Goal: Task Accomplishment & Management: Complete application form

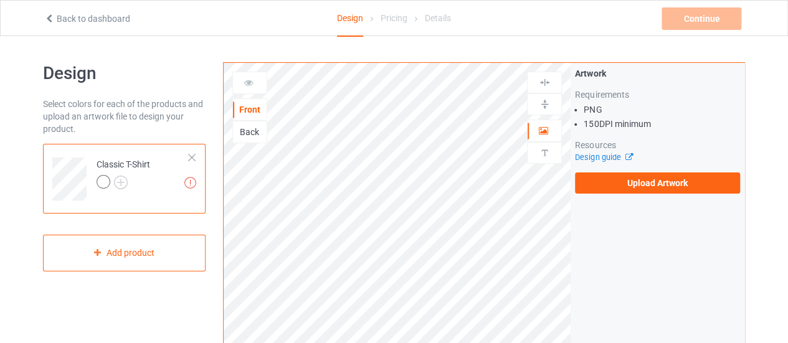
click at [76, 16] on link "Back to dashboard" at bounding box center [87, 19] width 86 height 10
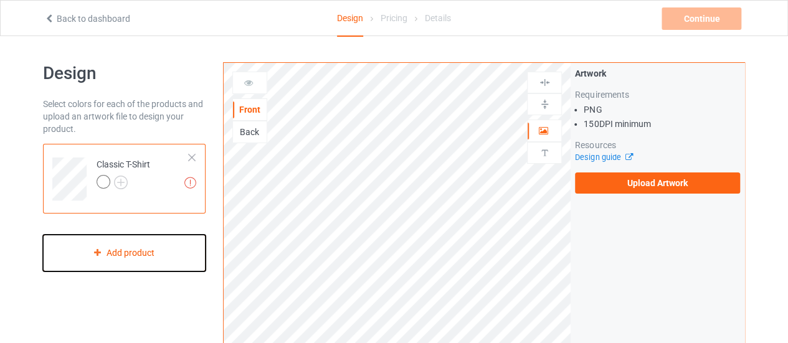
click at [126, 259] on div "Add product" at bounding box center [124, 253] width 163 height 37
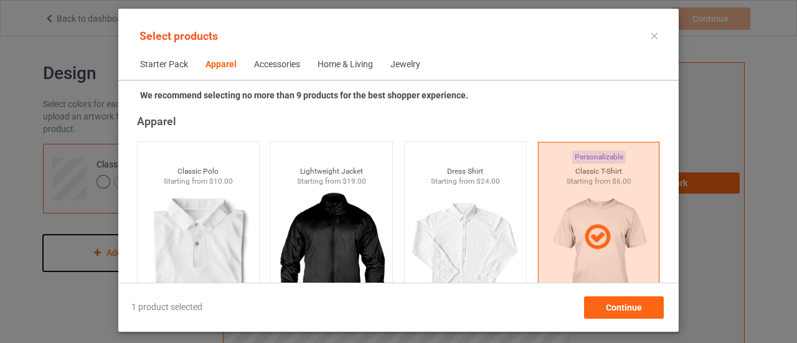
scroll to position [469, 0]
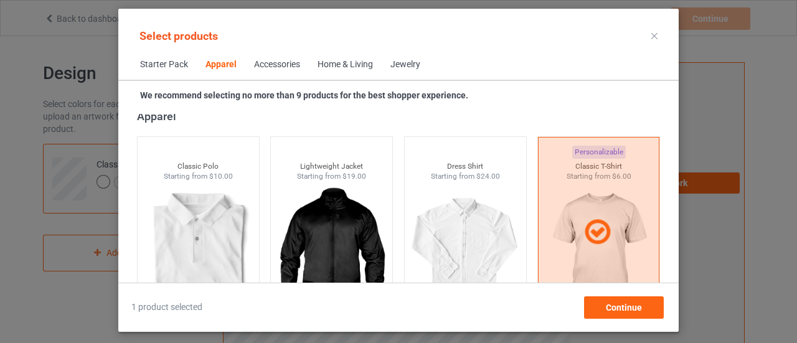
click at [278, 67] on div "Accessories" at bounding box center [277, 65] width 46 height 12
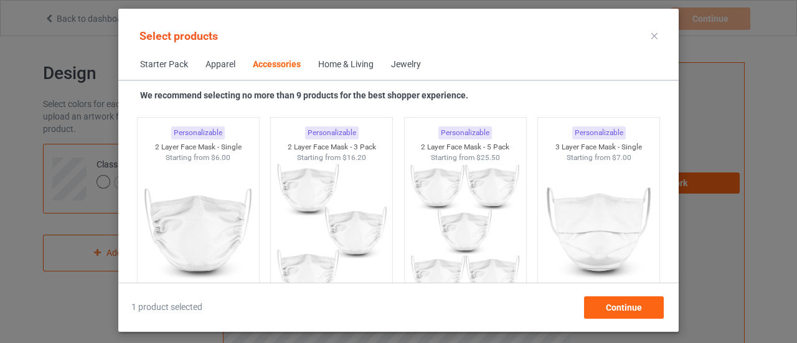
scroll to position [2963, 0]
click at [338, 63] on div "Home & Living" at bounding box center [345, 65] width 55 height 12
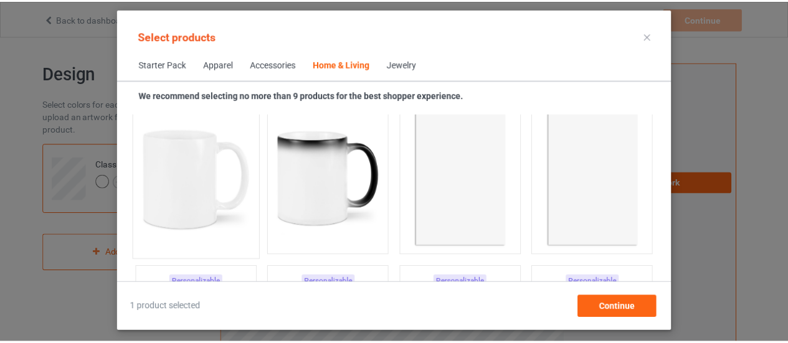
scroll to position [5694, 0]
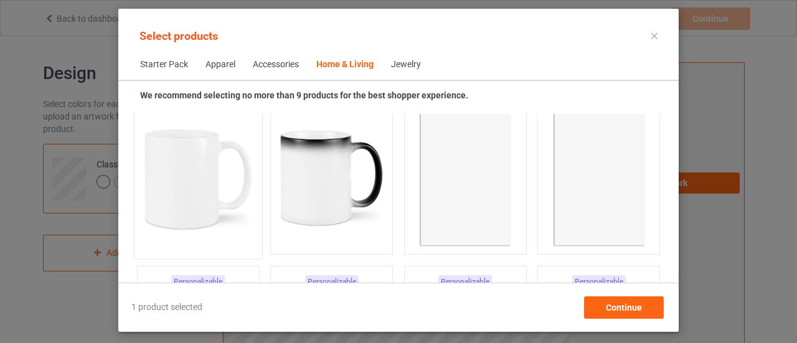
click at [194, 187] on img at bounding box center [197, 179] width 117 height 146
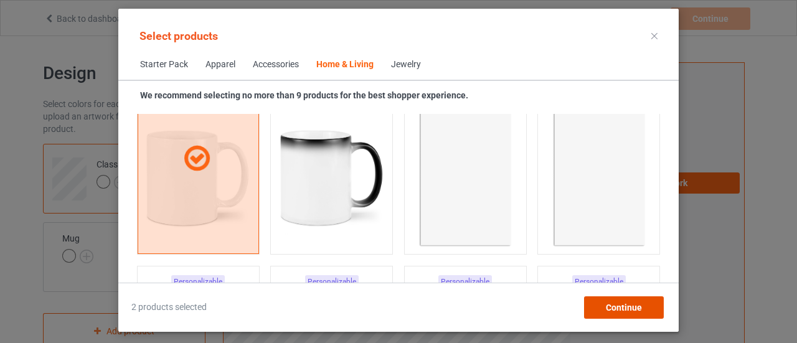
click at [630, 308] on span "Continue" at bounding box center [624, 308] width 36 height 10
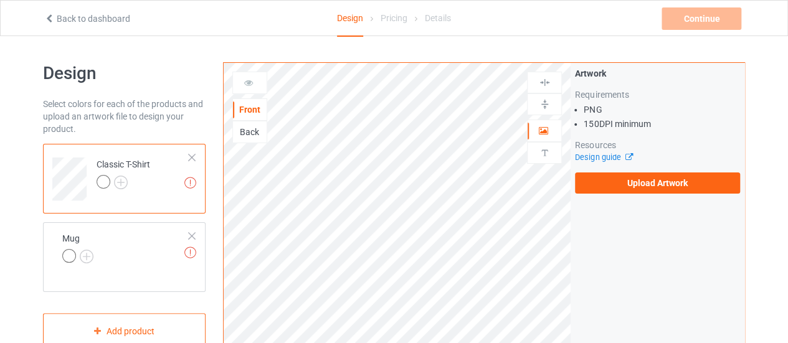
click at [191, 156] on div at bounding box center [191, 157] width 9 height 9
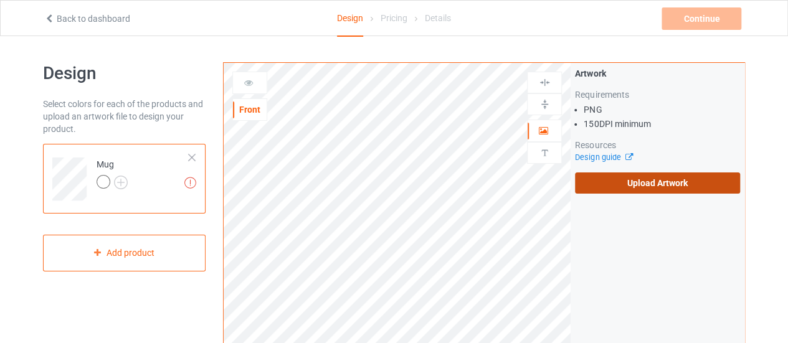
click at [657, 184] on label "Upload Artwork" at bounding box center [657, 182] width 165 height 21
click at [0, 0] on input "Upload Artwork" at bounding box center [0, 0] width 0 height 0
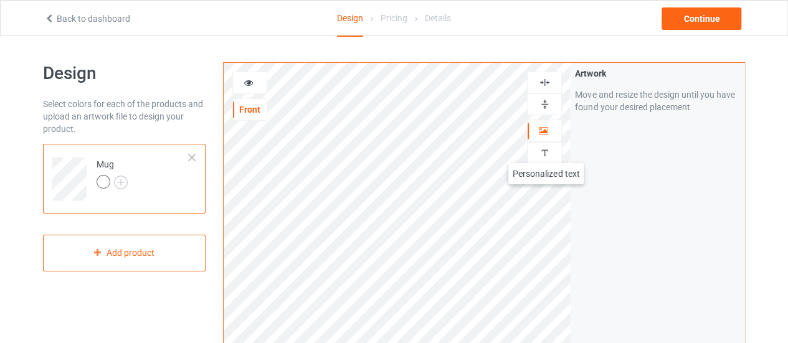
click at [546, 151] on img at bounding box center [545, 153] width 12 height 12
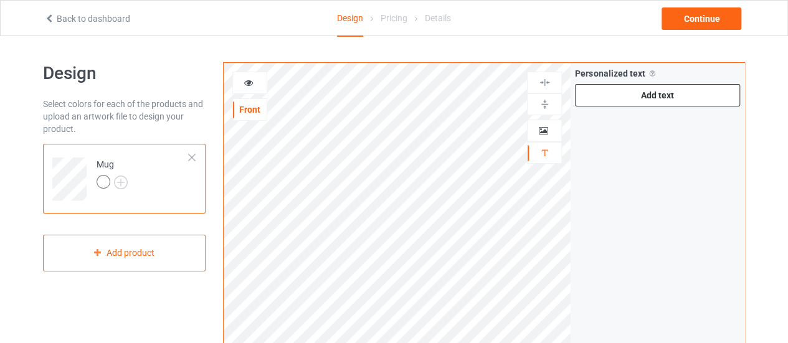
click at [662, 94] on div "Add text" at bounding box center [657, 95] width 165 height 22
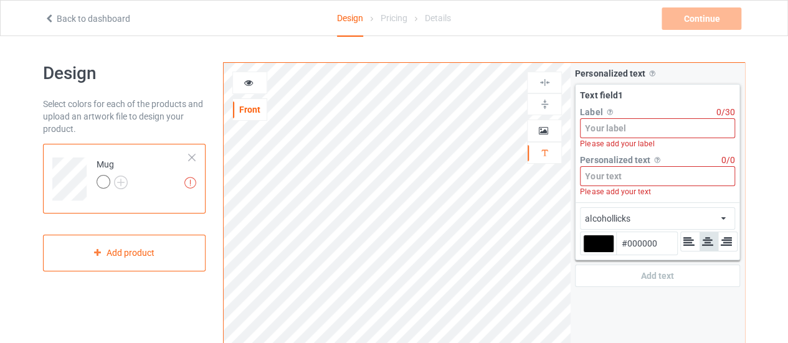
click at [615, 130] on input at bounding box center [657, 128] width 155 height 20
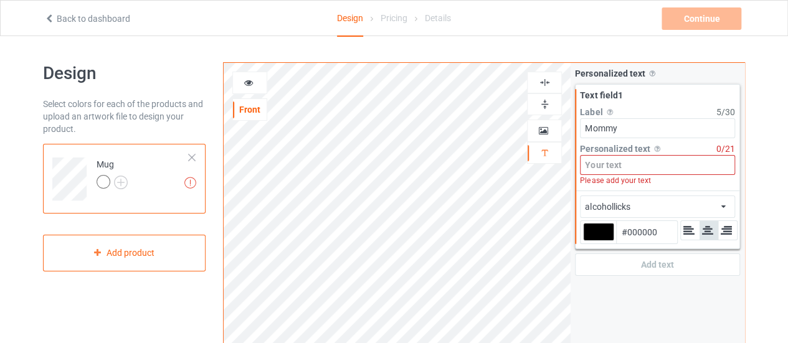
type input "Mommy"
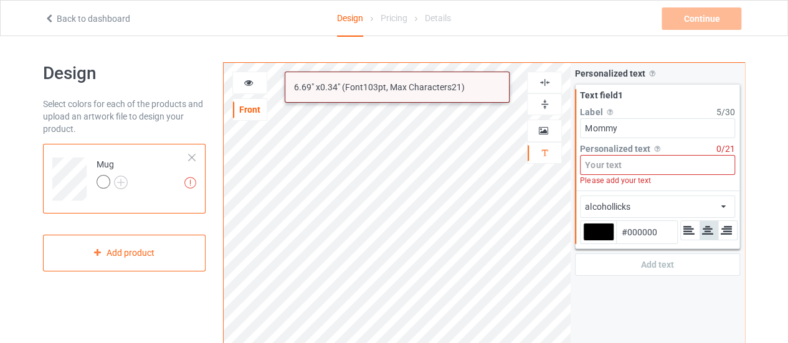
click at [624, 165] on input at bounding box center [657, 165] width 155 height 20
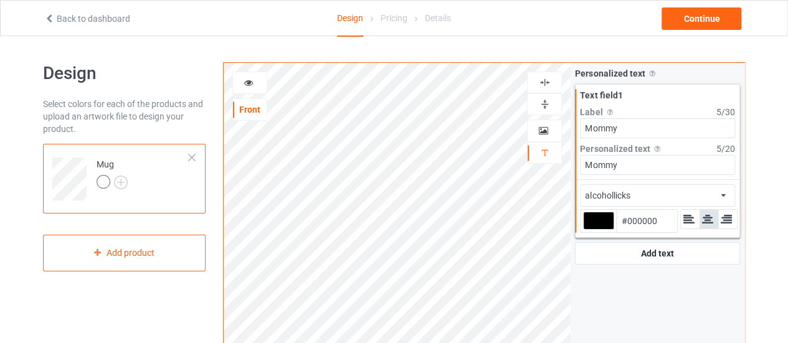
drag, startPoint x: 622, startPoint y: 188, endPoint x: 676, endPoint y: 192, distance: 54.3
click at [676, 192] on div "alcohollicks african airstream aladdin alcohollicks aldo algerian almontesnow a…" at bounding box center [657, 195] width 155 height 22
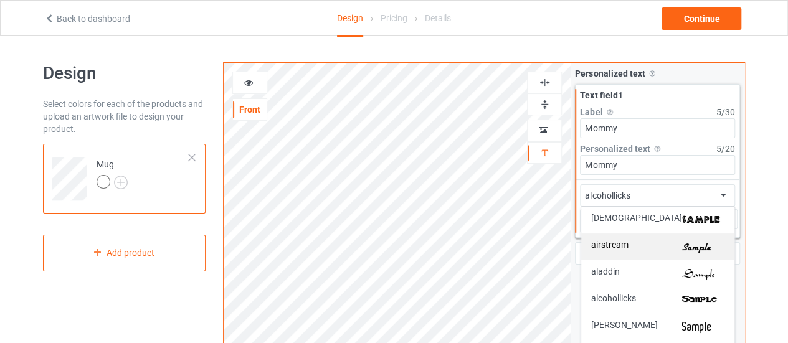
click at [697, 245] on img at bounding box center [703, 246] width 42 height 13
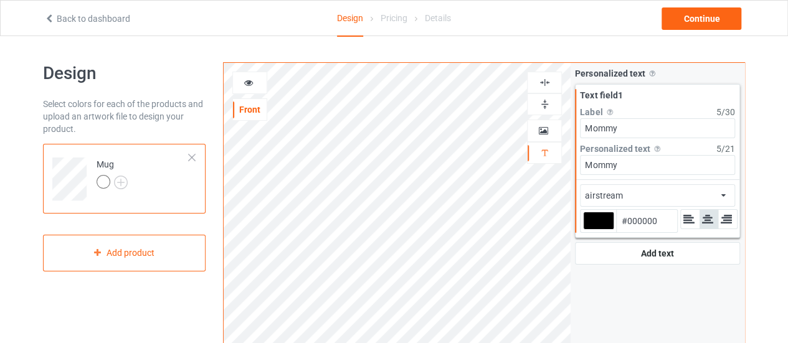
click at [659, 191] on div "airstream african airstream aladdin alcohollicks [PERSON_NAME] almontesnow angl…" at bounding box center [657, 195] width 155 height 22
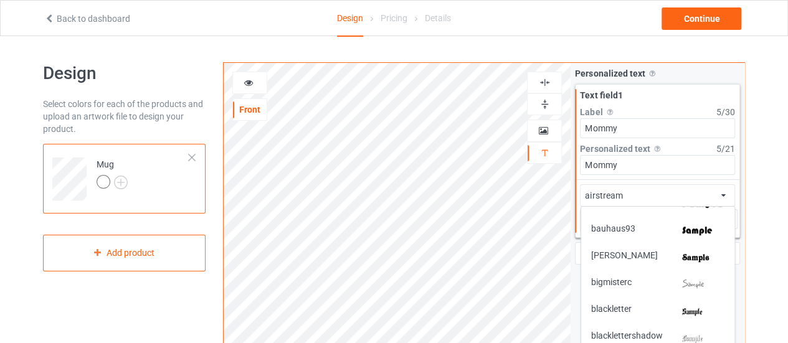
scroll to position [366, 0]
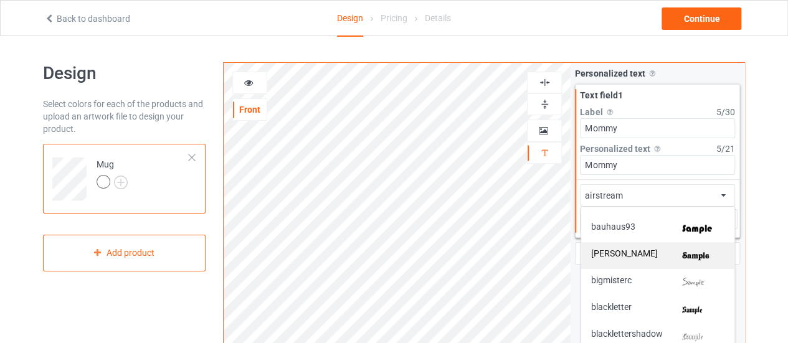
click at [694, 257] on img at bounding box center [703, 255] width 42 height 13
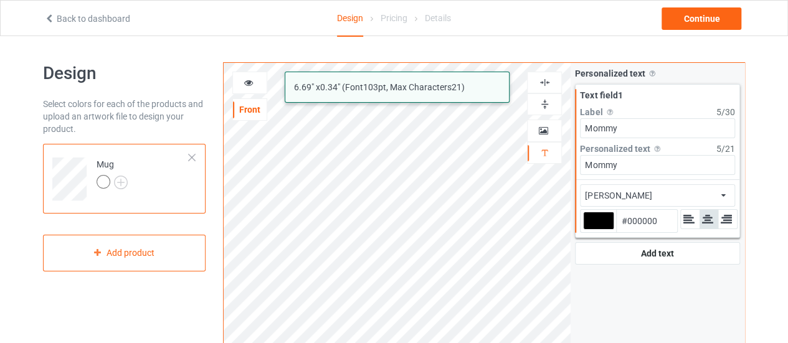
click at [662, 188] on div "[PERSON_NAME] african airstream aladdin alcohollicks [PERSON_NAME] almontesnow …" at bounding box center [657, 195] width 155 height 22
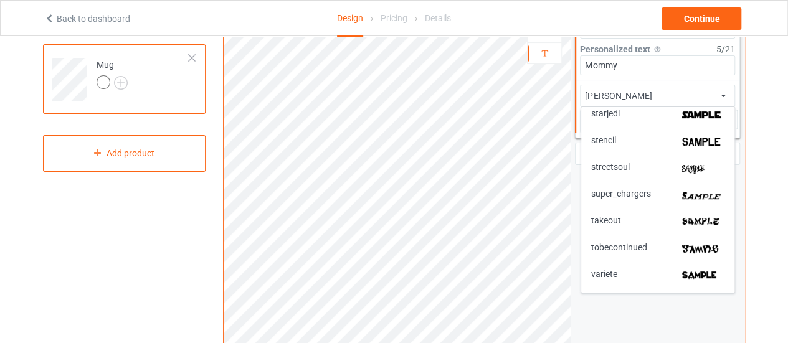
scroll to position [2839, 0]
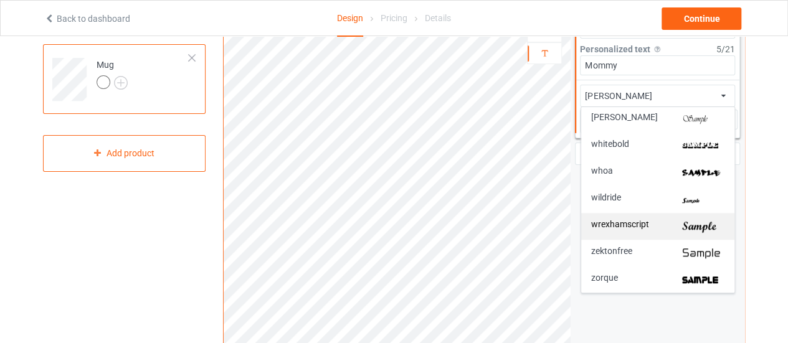
click at [697, 224] on img at bounding box center [703, 226] width 42 height 13
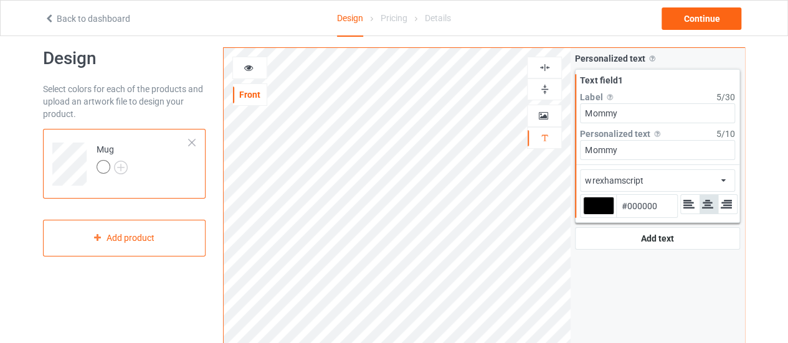
scroll to position [10, 0]
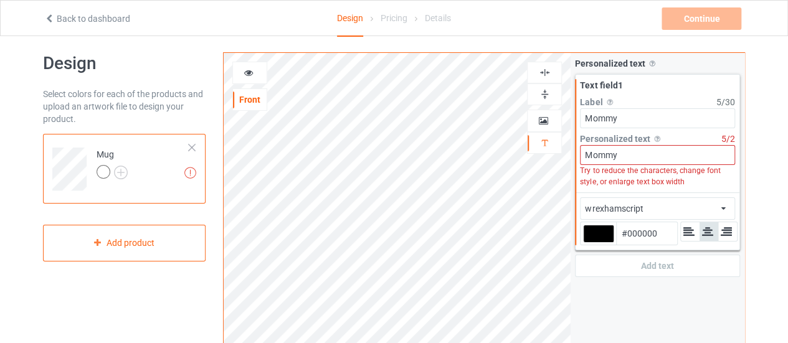
click at [664, 284] on div "Personalized text Allow customers to personalize text with your choice of fonts…" at bounding box center [657, 289] width 174 height 473
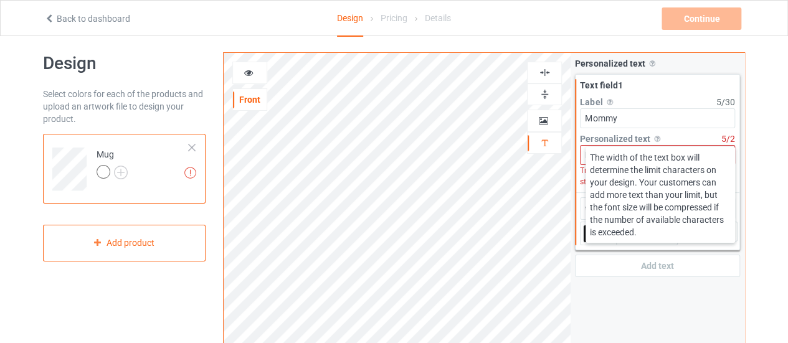
click at [654, 134] on img at bounding box center [657, 139] width 10 height 10
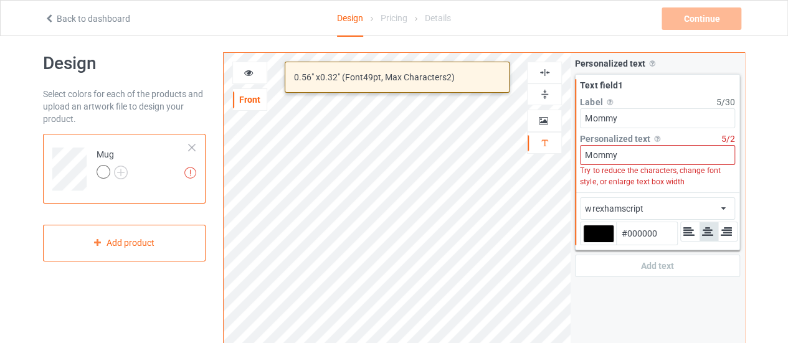
click at [691, 153] on input "Mommy" at bounding box center [657, 155] width 155 height 20
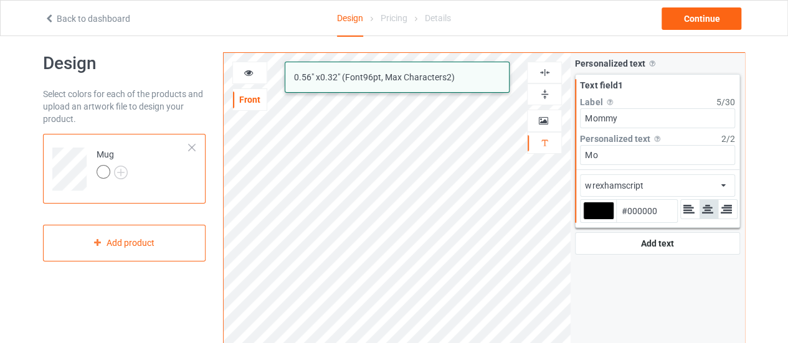
type input "M"
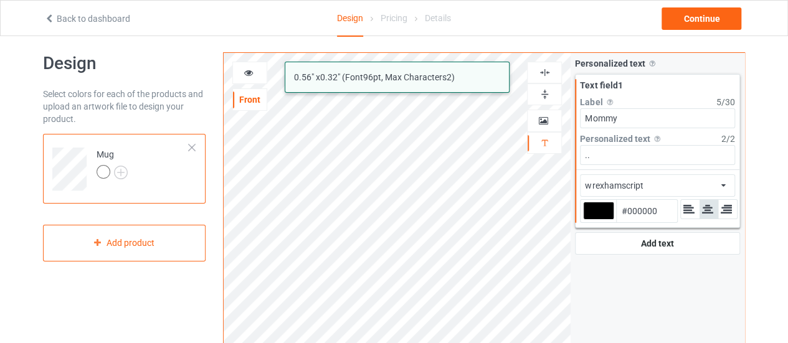
click at [593, 156] on input ".." at bounding box center [657, 155] width 155 height 20
type input "."
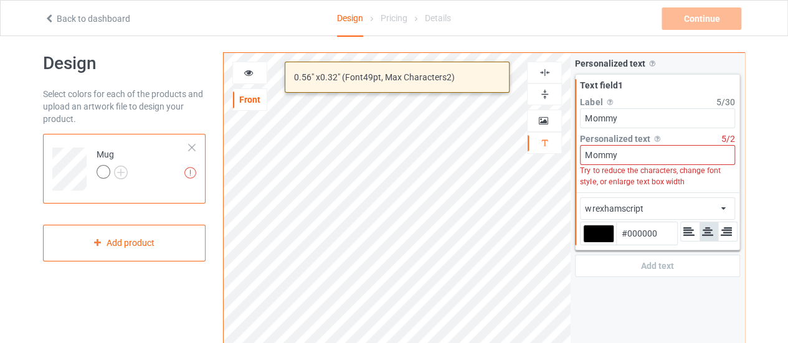
type input "Mommy"
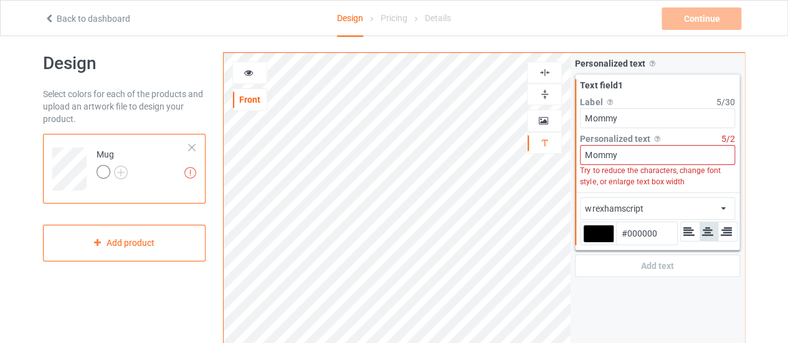
click at [689, 284] on div "Personalized text Allow customers to personalize text with your choice of fonts…" at bounding box center [657, 289] width 174 height 473
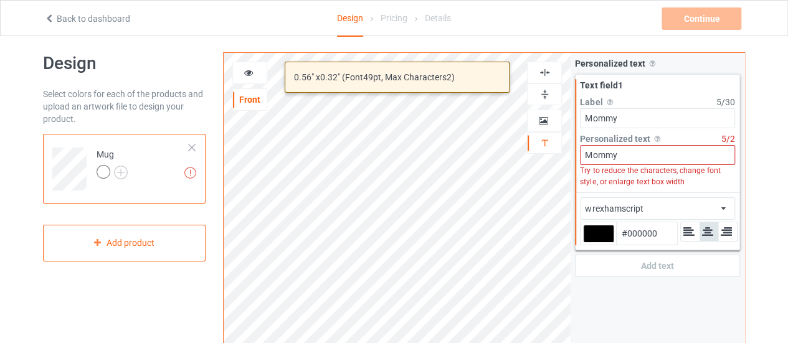
click at [666, 157] on input "Mommy" at bounding box center [657, 155] width 155 height 20
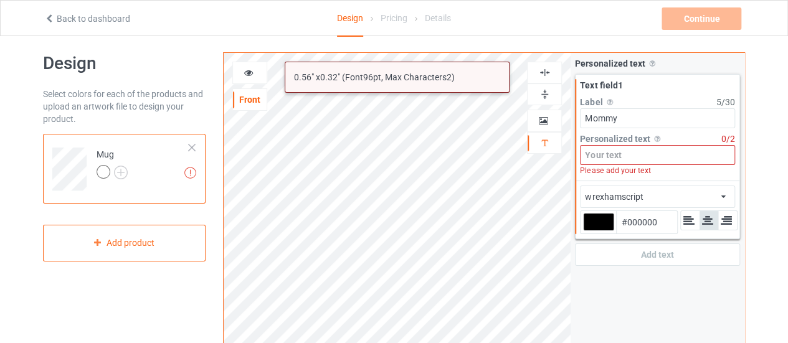
click at [634, 155] on input at bounding box center [657, 155] width 155 height 20
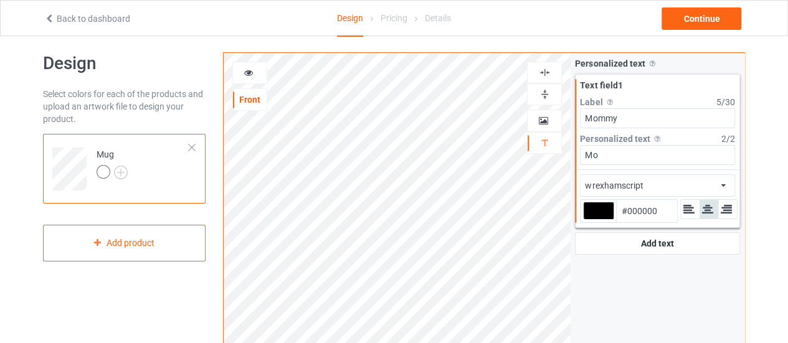
click at [633, 260] on div "Personalized text Allow customers to personalize text with your choice of fonts…" at bounding box center [657, 289] width 174 height 473
click at [623, 183] on div "wrexhamscript" at bounding box center [614, 185] width 58 height 12
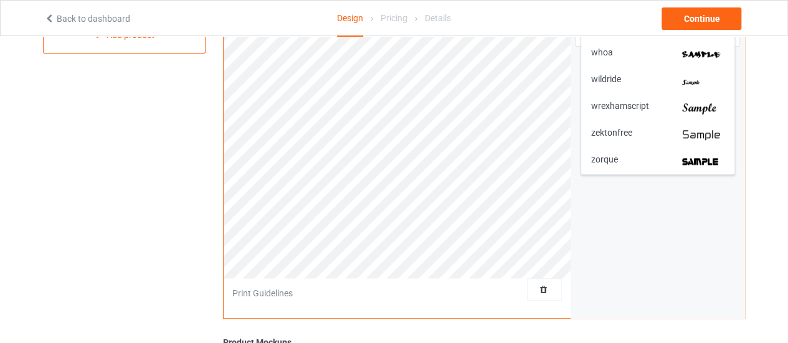
scroll to position [215, 0]
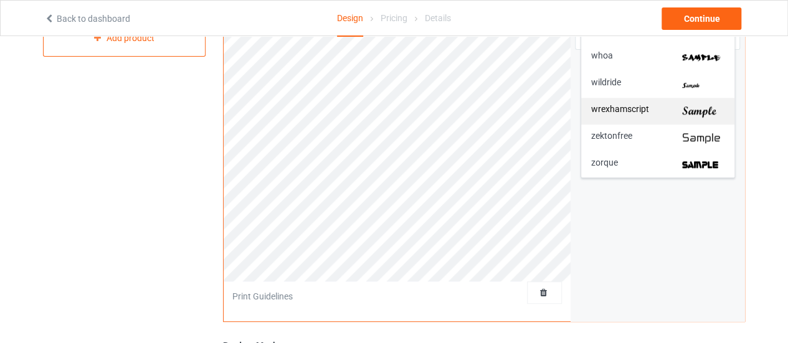
click at [700, 106] on img at bounding box center [703, 111] width 42 height 13
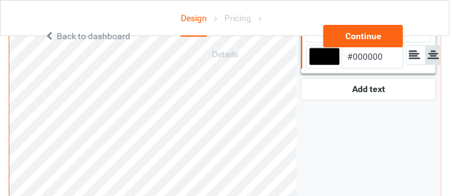
scroll to position [405, 0]
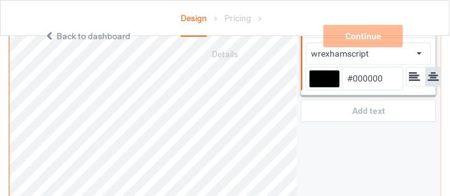
click at [377, 132] on div "Personalized text Allow customers to personalize text with your choice of fonts…" at bounding box center [368, 134] width 144 height 473
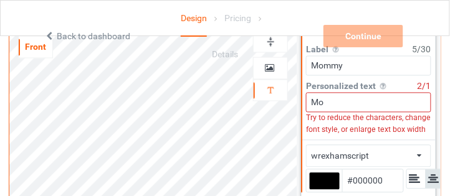
scroll to position [302, 0]
click at [371, 101] on input "Mo" at bounding box center [368, 103] width 125 height 20
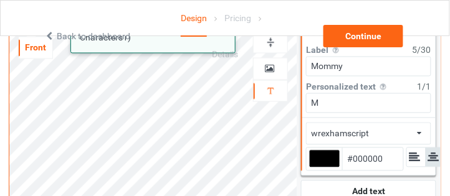
type input "M"
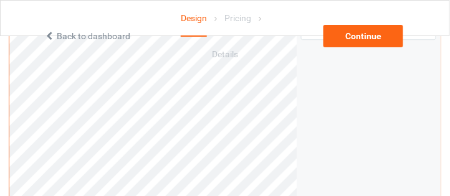
scroll to position [419, 0]
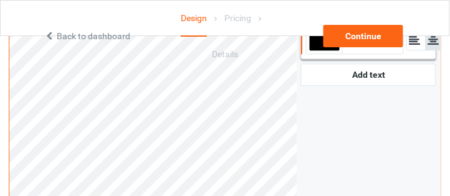
click at [310, 122] on div "Personalized text Allow customers to personalize text with your choice of fonts…" at bounding box center [368, 120] width 144 height 473
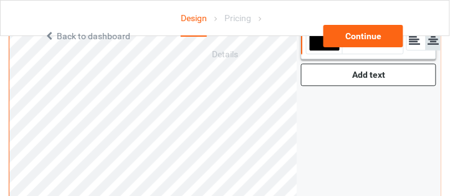
click at [367, 74] on div "Add text" at bounding box center [368, 75] width 135 height 22
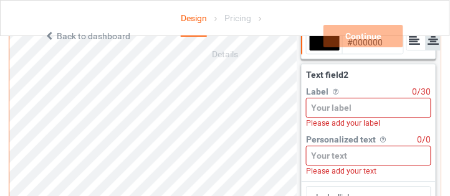
click at [331, 103] on input at bounding box center [368, 108] width 125 height 20
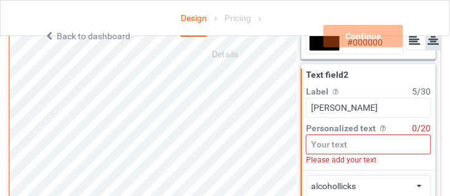
type input "[PERSON_NAME]"
click at [334, 144] on input at bounding box center [368, 144] width 125 height 20
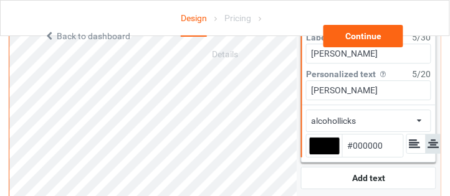
scroll to position [473, 0]
type input "[PERSON_NAME]"
click at [364, 120] on div "alcohollicks african airstream aladdin alcohollicks aldo algerian almontesnow a…" at bounding box center [368, 121] width 125 height 22
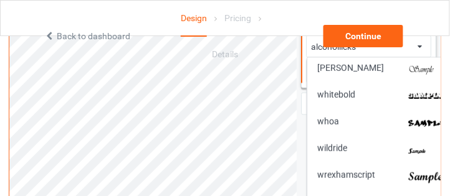
scroll to position [543, 0]
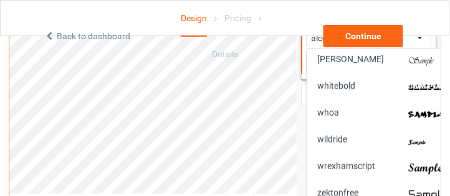
click at [365, 161] on span "wrexhamscript" at bounding box center [346, 167] width 58 height 13
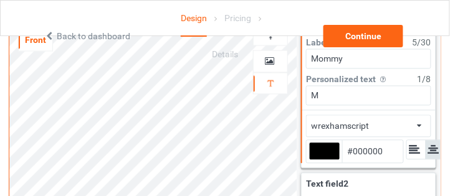
scroll to position [309, 0]
click at [324, 94] on input "M" at bounding box center [368, 97] width 125 height 20
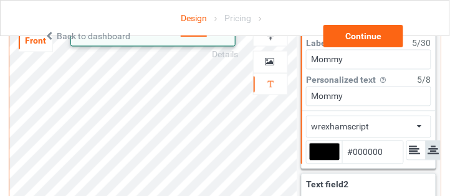
type input "Mommy"
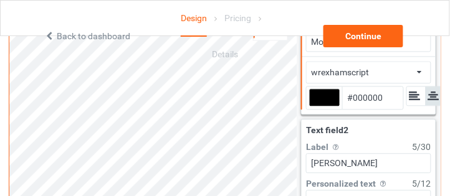
scroll to position [364, 0]
click at [365, 76] on div "wrexhamscript" at bounding box center [340, 72] width 58 height 12
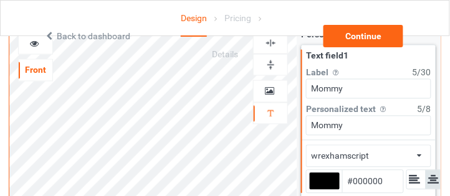
scroll to position [275, 0]
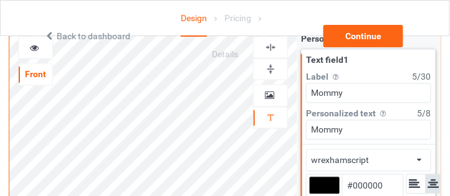
click at [375, 157] on div "wrexhamscript african airstream aladdin alcohollicks aldo algerian almontesnow …" at bounding box center [368, 160] width 125 height 22
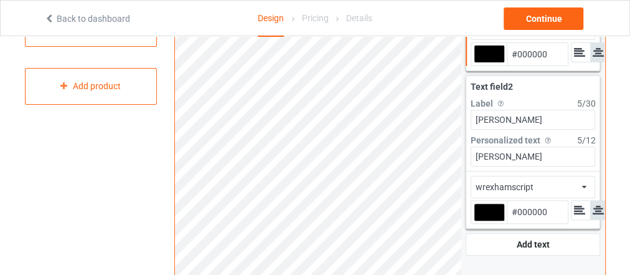
scroll to position [85, 0]
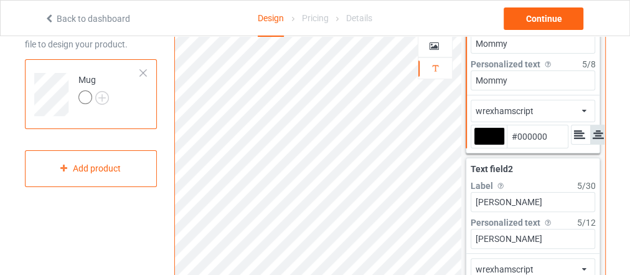
click at [558, 108] on div "wrexhamscript african airstream aladdin alcohollicks aldo algerian almontesnow …" at bounding box center [533, 111] width 125 height 22
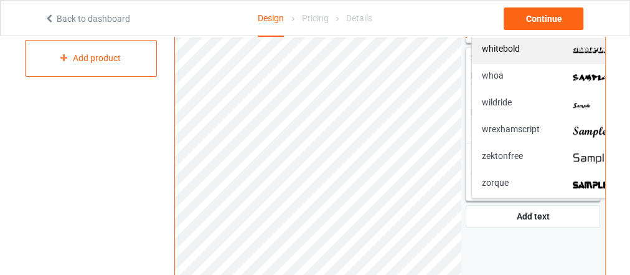
scroll to position [195, 0]
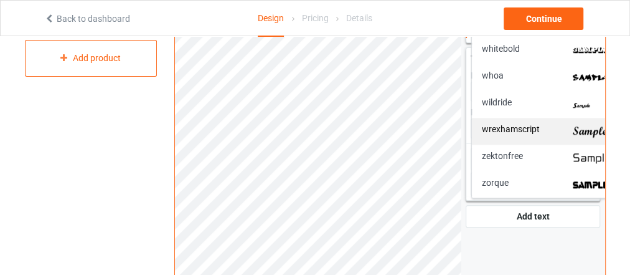
click at [583, 128] on img at bounding box center [594, 131] width 42 height 13
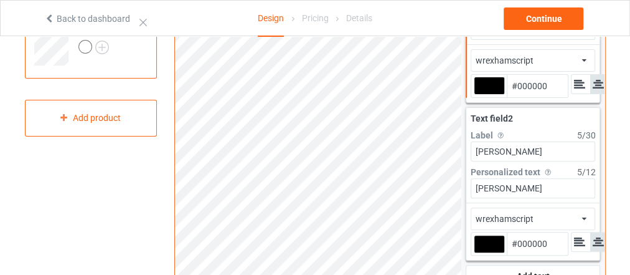
scroll to position [0, 0]
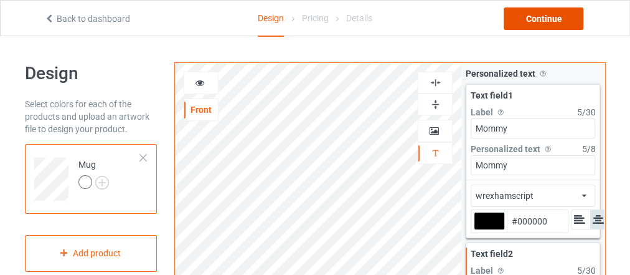
click at [546, 17] on div "Continue" at bounding box center [544, 18] width 80 height 22
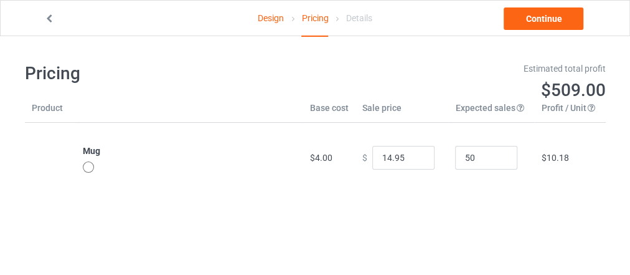
click at [273, 16] on link "Design" at bounding box center [271, 18] width 26 height 35
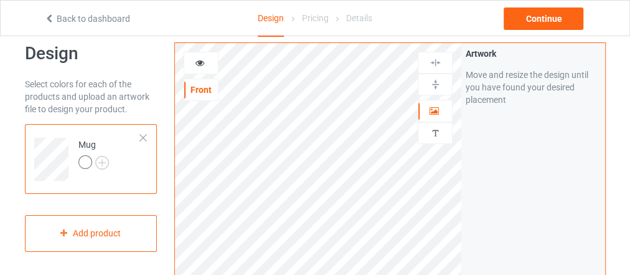
scroll to position [22, 0]
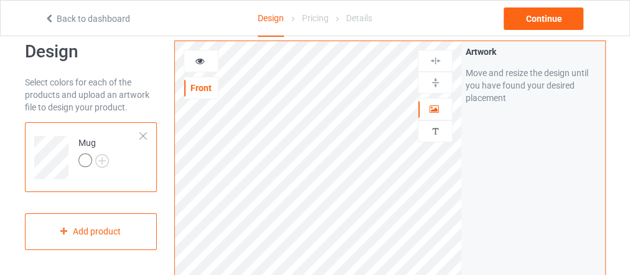
click at [198, 92] on div "Front" at bounding box center [201, 88] width 34 height 12
click at [203, 65] on div at bounding box center [201, 61] width 34 height 12
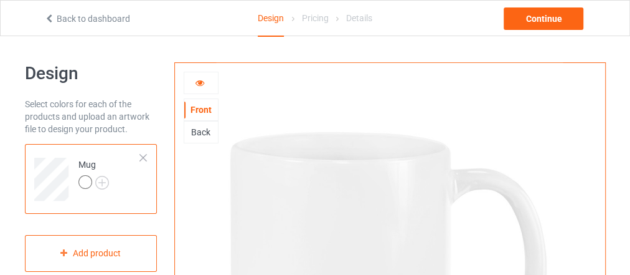
click at [196, 131] on div "Back" at bounding box center [201, 132] width 34 height 12
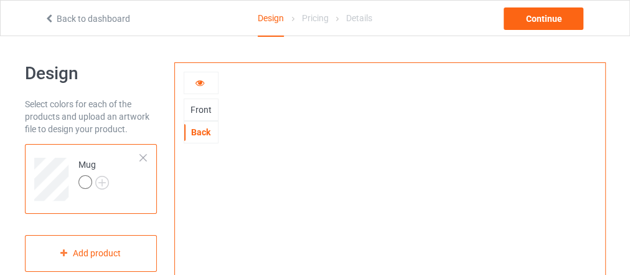
click at [202, 83] on icon at bounding box center [200, 81] width 11 height 9
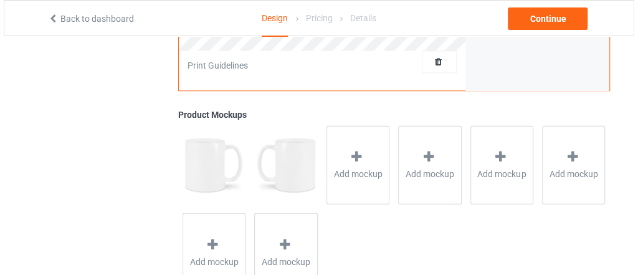
scroll to position [445, 0]
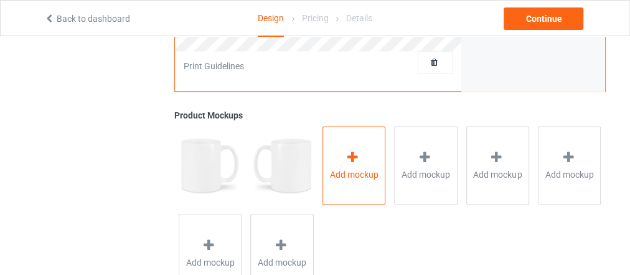
click at [344, 165] on div "Add mockup" at bounding box center [354, 165] width 63 height 79
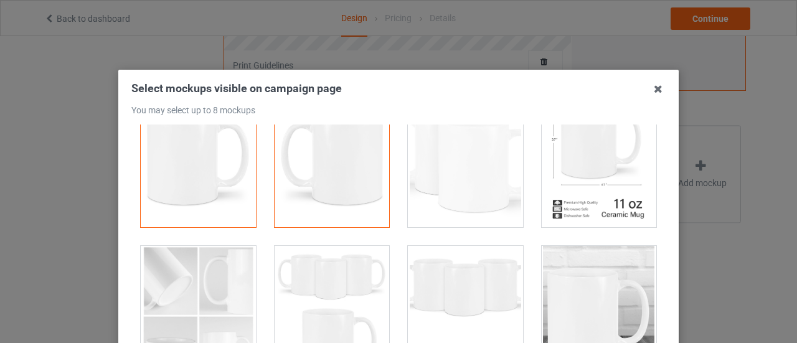
scroll to position [46, 0]
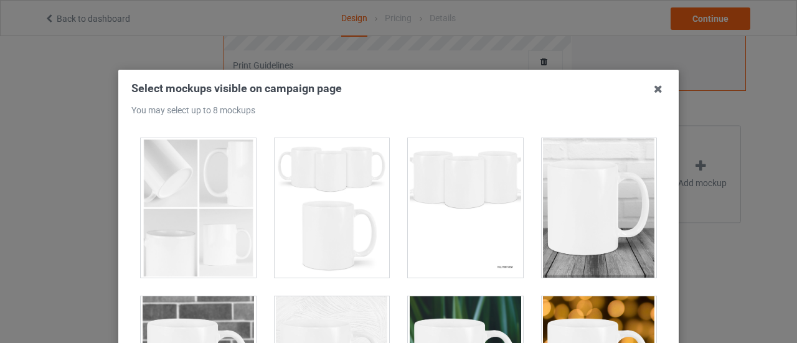
drag, startPoint x: 626, startPoint y: 1, endPoint x: 517, endPoint y: 255, distance: 276.2
click at [517, 255] on div at bounding box center [465, 208] width 134 height 158
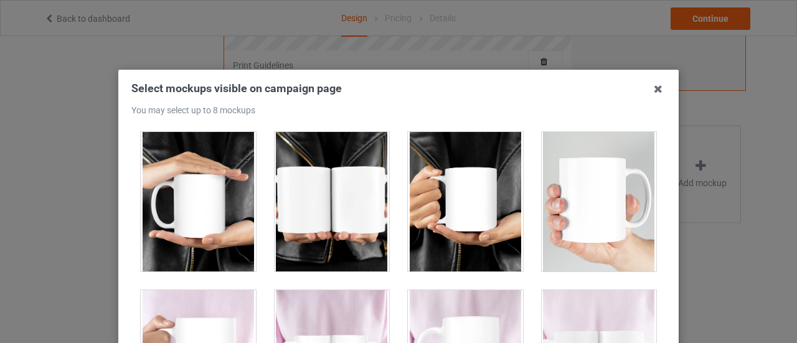
scroll to position [1110, 0]
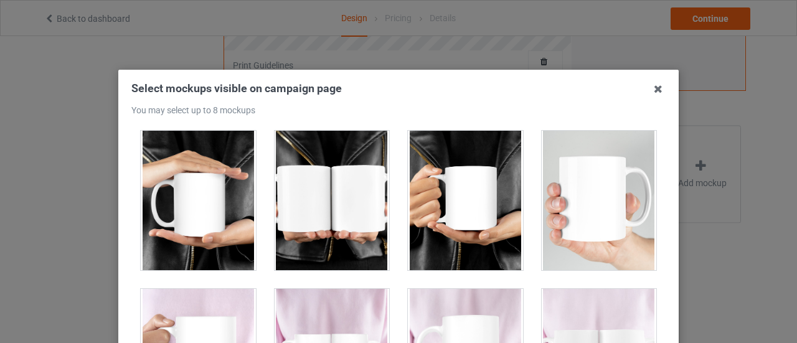
click at [450, 203] on div at bounding box center [465, 200] width 115 height 139
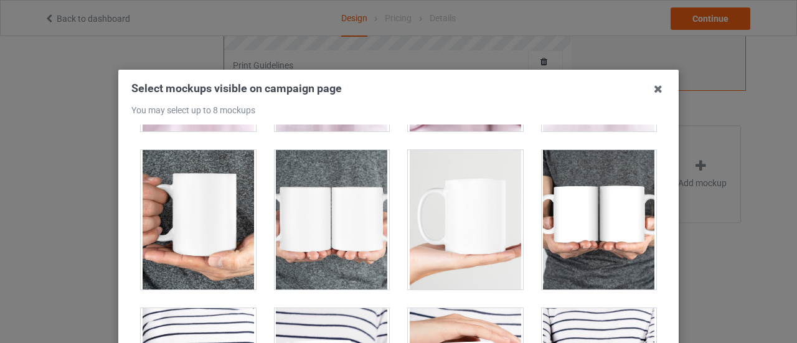
scroll to position [1414, 0]
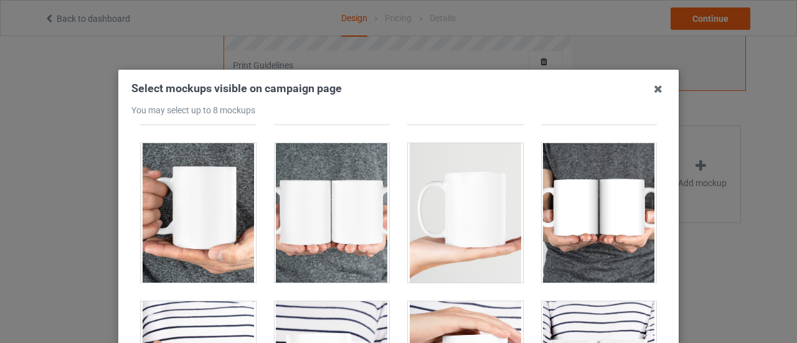
click at [455, 217] on div at bounding box center [465, 212] width 115 height 139
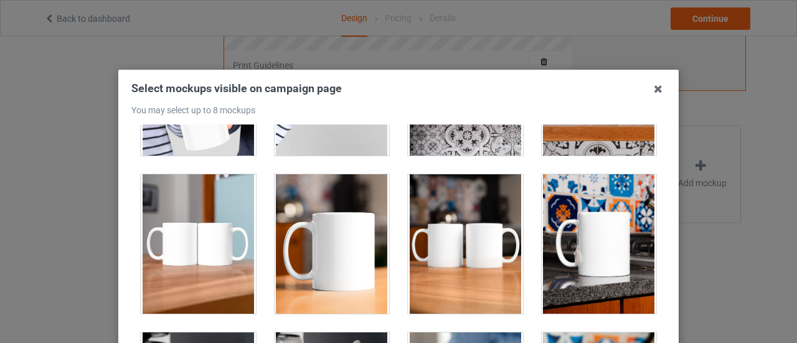
scroll to position [2016, 0]
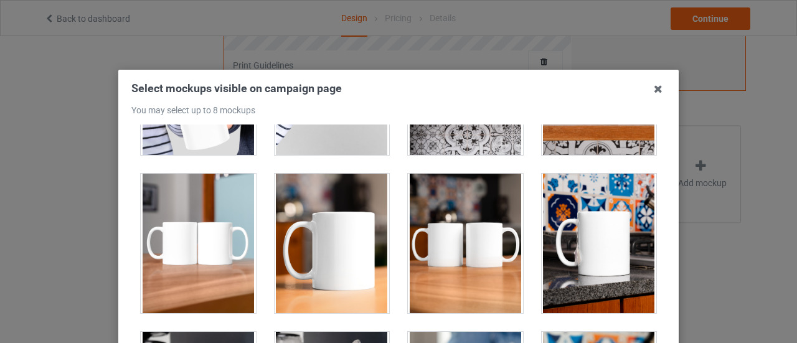
click at [605, 240] on div at bounding box center [599, 243] width 115 height 139
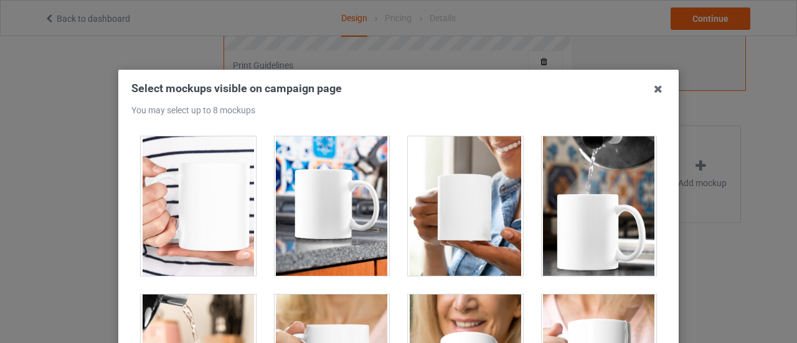
scroll to position [2527, 0]
click at [172, 222] on div at bounding box center [198, 206] width 115 height 139
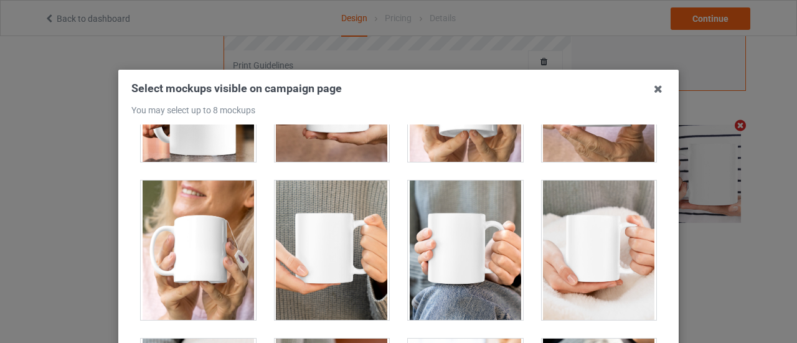
scroll to position [2801, 0]
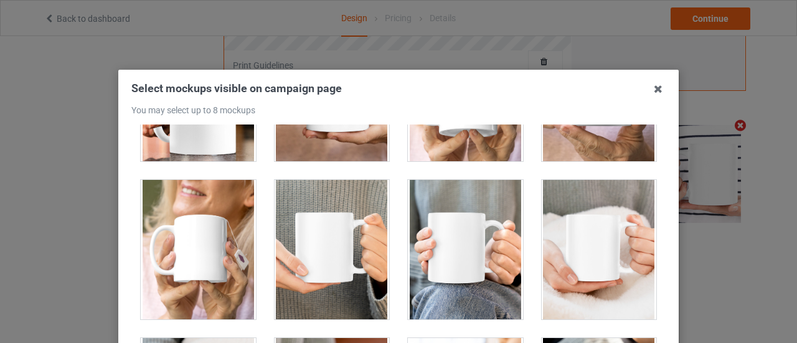
click at [189, 253] on div at bounding box center [198, 249] width 115 height 139
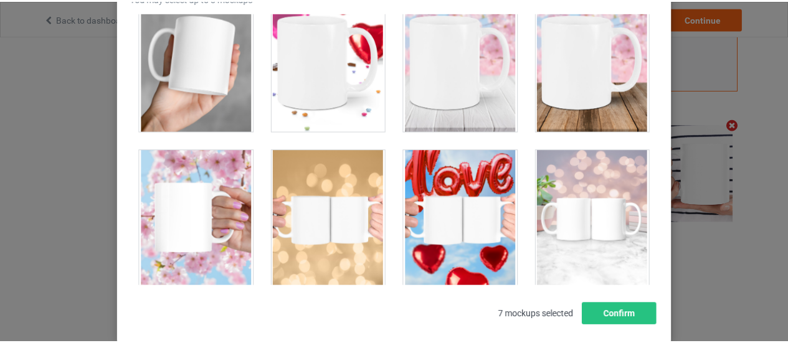
scroll to position [113, 0]
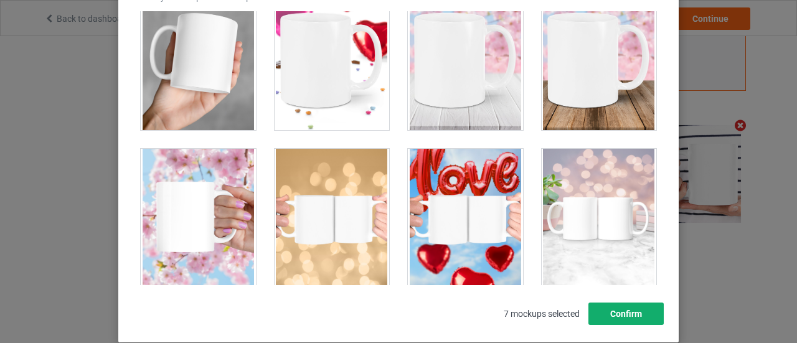
click at [624, 317] on button "Confirm" at bounding box center [625, 314] width 75 height 22
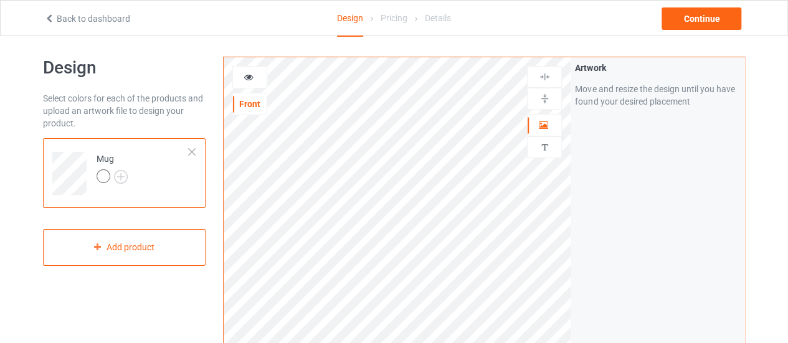
scroll to position [0, 0]
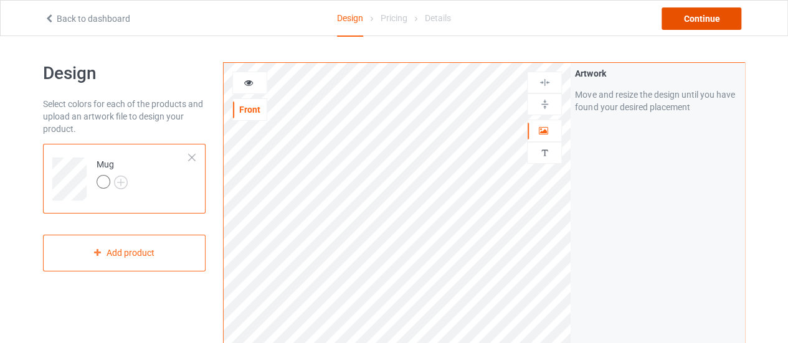
click at [704, 17] on div "Continue" at bounding box center [701, 18] width 80 height 22
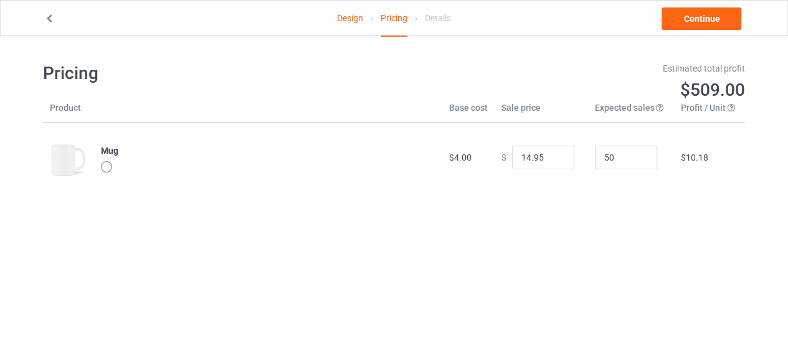
click at [352, 20] on link "Design" at bounding box center [350, 18] width 26 height 35
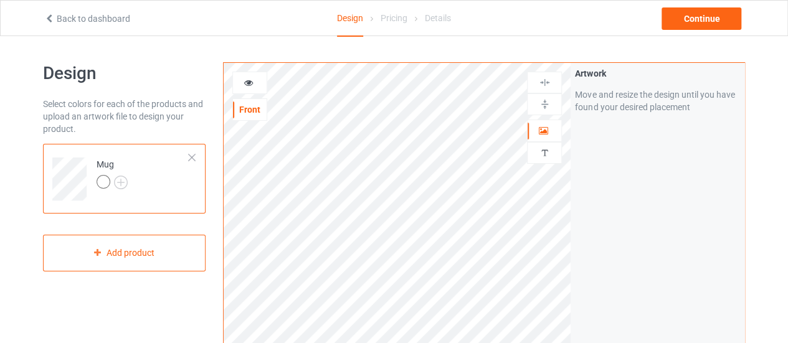
click at [252, 110] on div "Front" at bounding box center [250, 109] width 34 height 12
click at [248, 88] on div at bounding box center [249, 83] width 35 height 22
click at [250, 77] on icon at bounding box center [248, 81] width 11 height 9
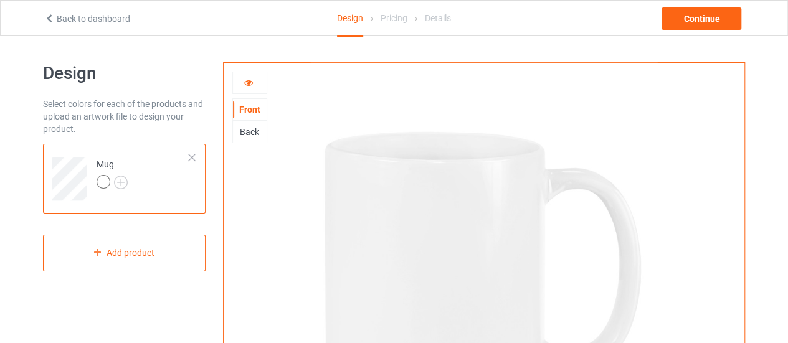
click at [249, 128] on div "Back" at bounding box center [250, 132] width 34 height 12
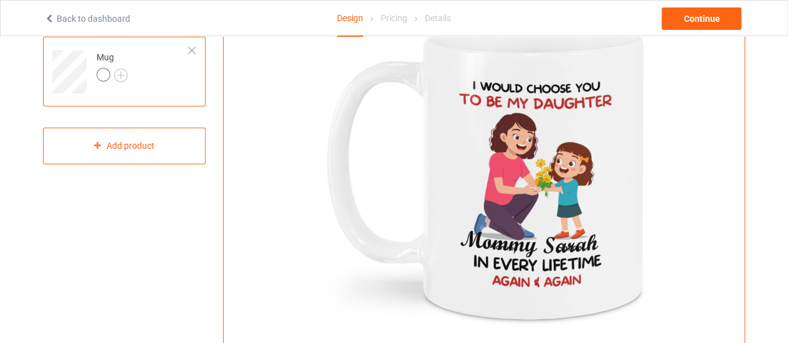
scroll to position [97, 0]
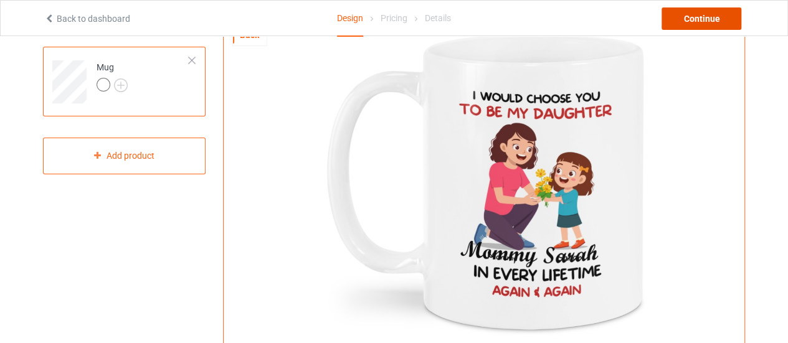
click at [715, 18] on div "Continue" at bounding box center [701, 18] width 80 height 22
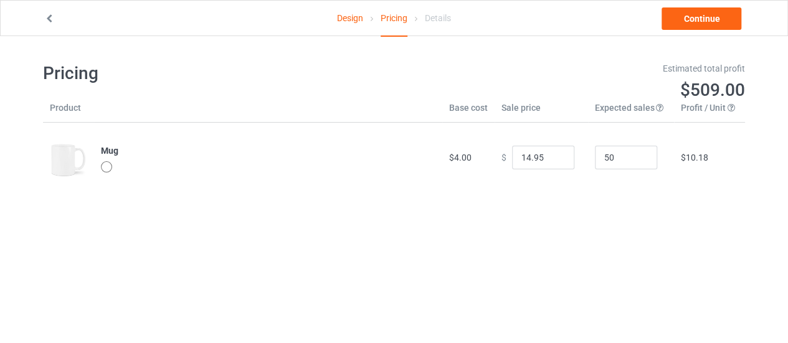
click at [351, 21] on link "Design" at bounding box center [350, 18] width 26 height 35
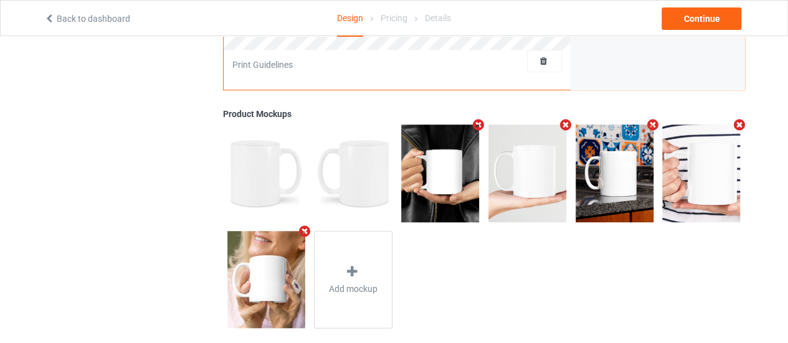
scroll to position [447, 0]
click at [274, 175] on img at bounding box center [266, 172] width 78 height 97
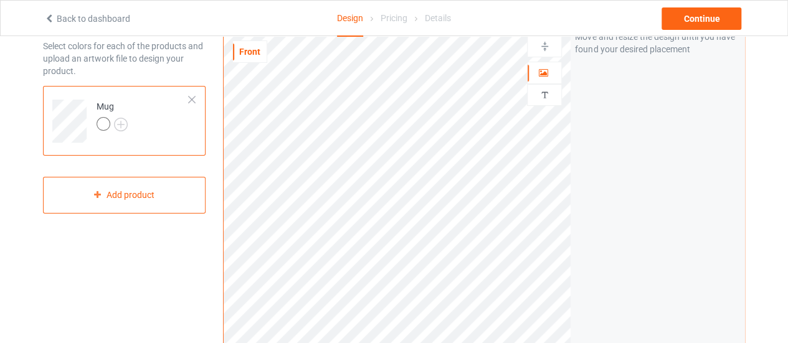
scroll to position [0, 0]
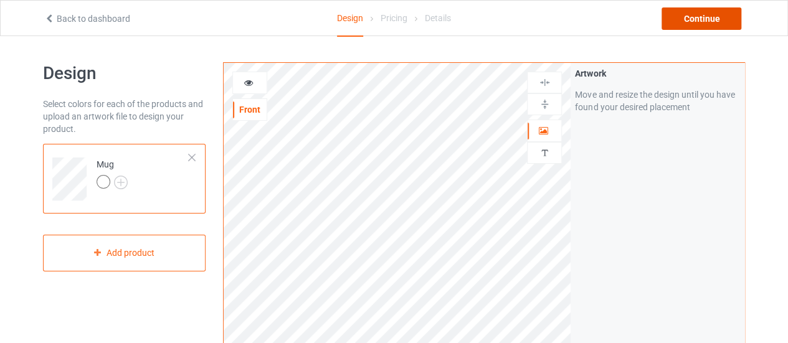
click at [704, 24] on div "Continue" at bounding box center [701, 18] width 80 height 22
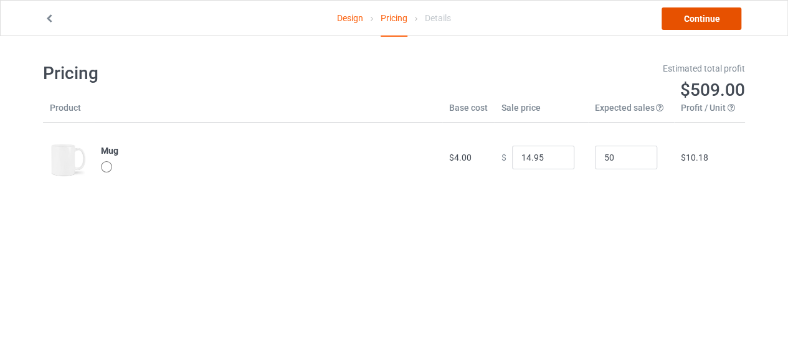
click at [704, 24] on link "Continue" at bounding box center [701, 18] width 80 height 22
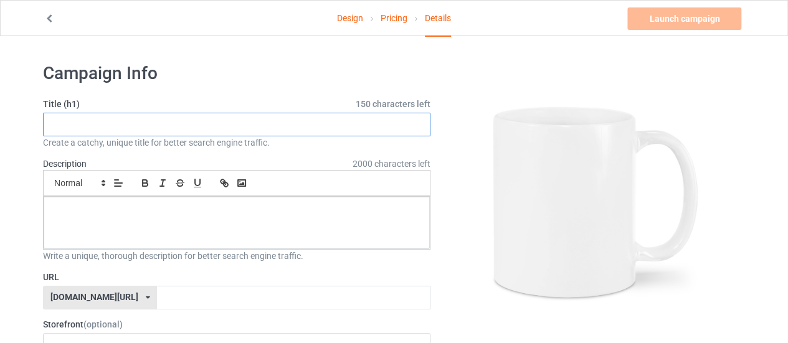
click at [304, 128] on input "text" at bounding box center [236, 125] width 387 height 24
paste input "Always Choose You - Personalized Custom Coffee Mug"
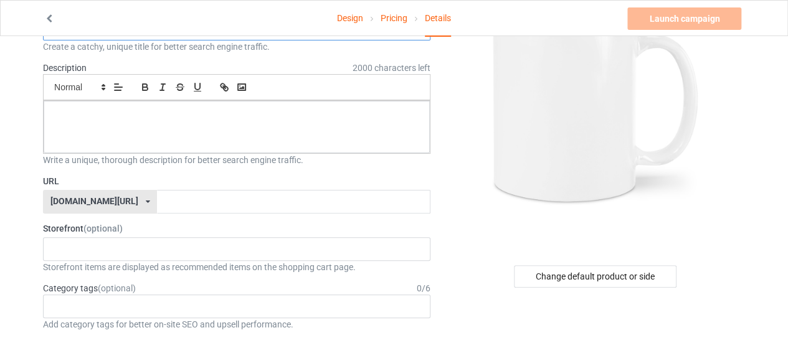
scroll to position [107, 0]
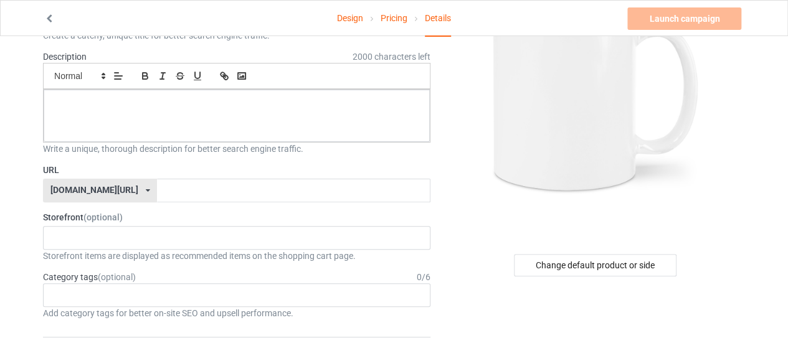
type input "Always Choose You - Personalized Custom Coffee Mug"
click at [281, 191] on input "text" at bounding box center [293, 191] width 273 height 24
paste input "Always Choose You - Personalized Custom Coffee Mug"
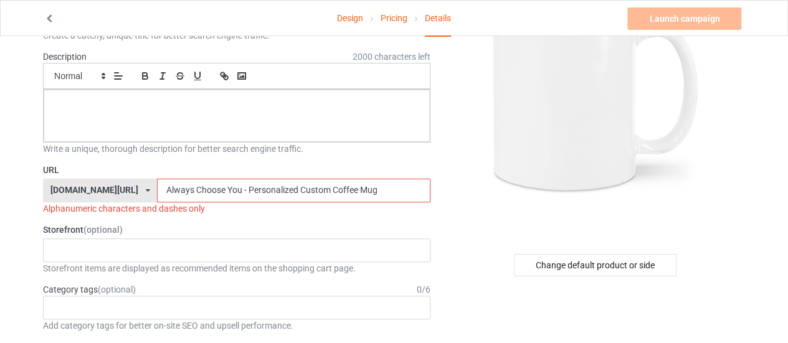
drag, startPoint x: 216, startPoint y: 186, endPoint x: 445, endPoint y: 181, distance: 228.6
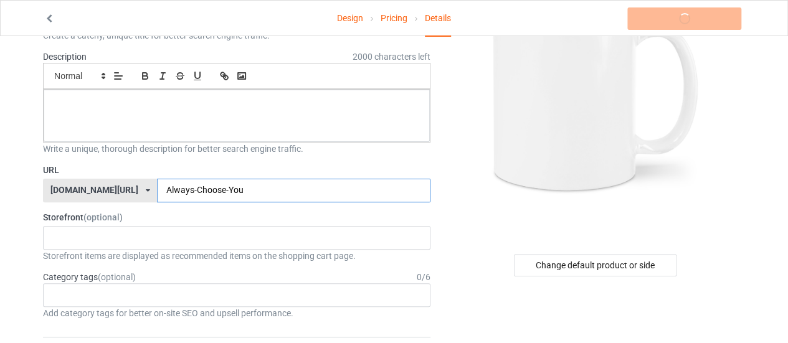
type input "Always-Choose-You"
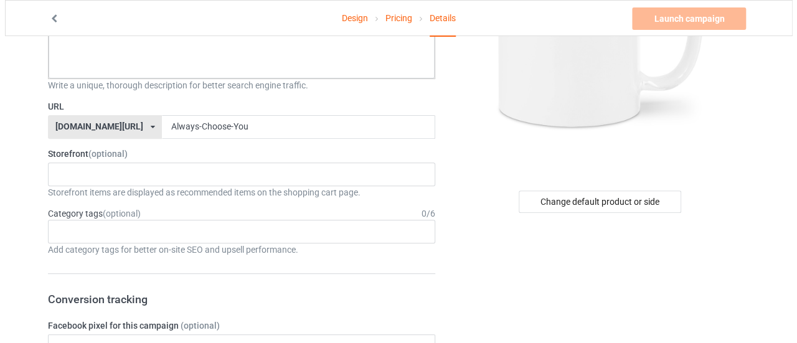
scroll to position [167, 0]
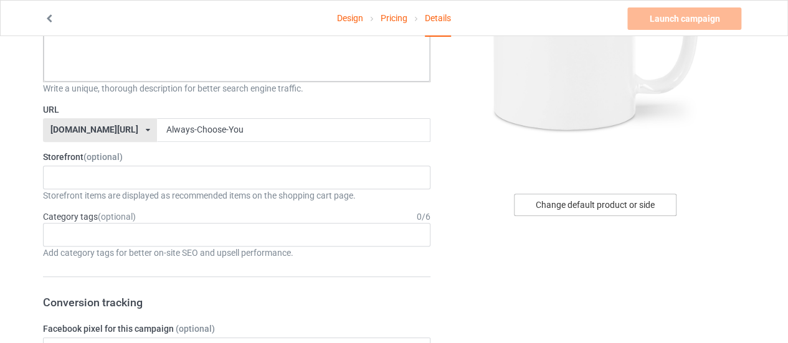
click at [596, 202] on div "Change default product or side" at bounding box center [595, 205] width 163 height 22
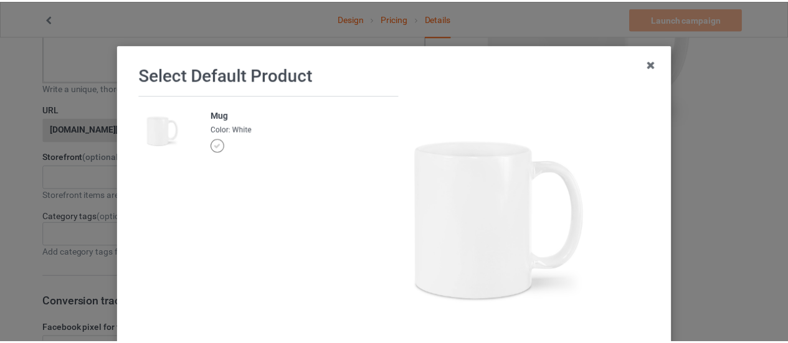
scroll to position [157, 0]
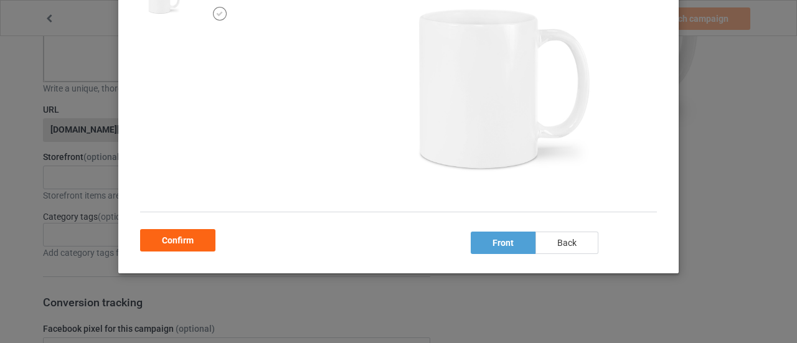
click at [559, 242] on div "back" at bounding box center [566, 243] width 63 height 22
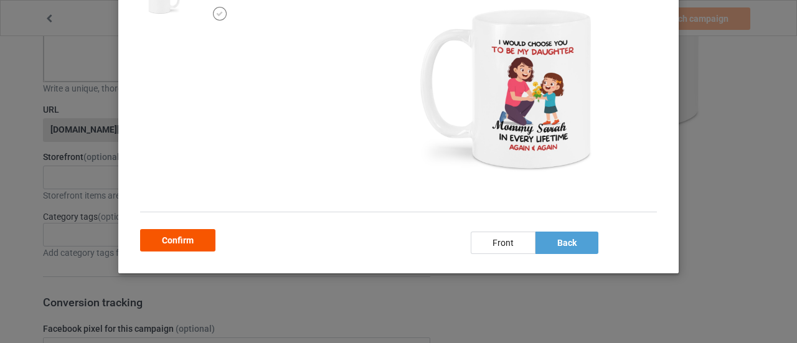
click at [178, 240] on div "Confirm" at bounding box center [177, 240] width 75 height 22
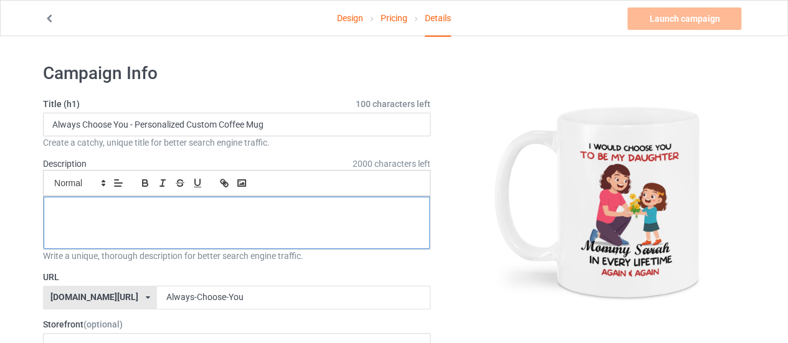
click at [335, 225] on div at bounding box center [237, 223] width 386 height 52
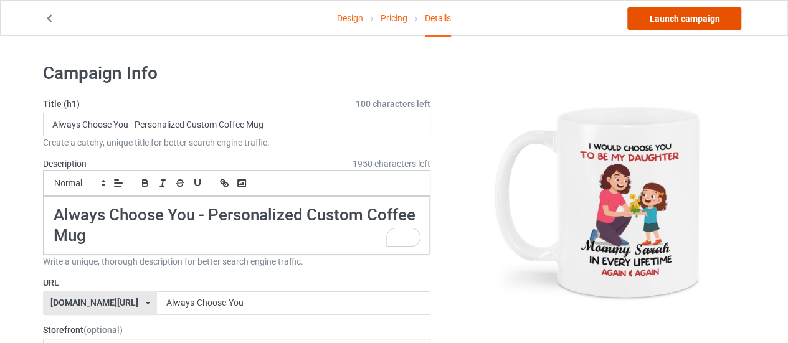
click at [699, 15] on link "Launch campaign" at bounding box center [684, 18] width 114 height 22
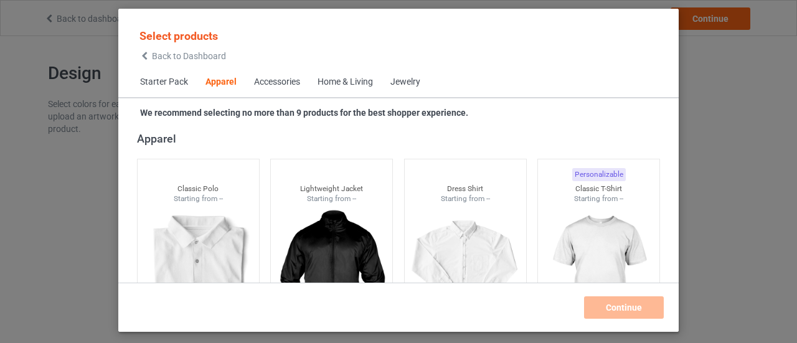
click at [169, 57] on span "Back to Dashboard" at bounding box center [189, 56] width 74 height 10
click at [83, 17] on div "Select products Back to Dashboard Starter Pack Apparel Accessories Home & Livin…" at bounding box center [398, 171] width 797 height 343
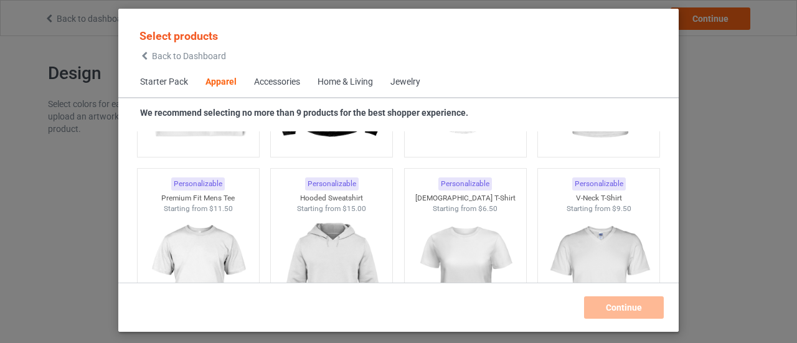
scroll to position [684, 0]
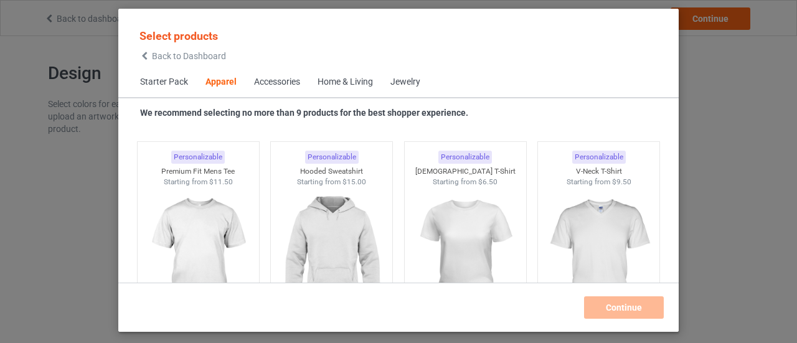
click at [169, 58] on span "Back to Dashboard" at bounding box center [189, 56] width 74 height 10
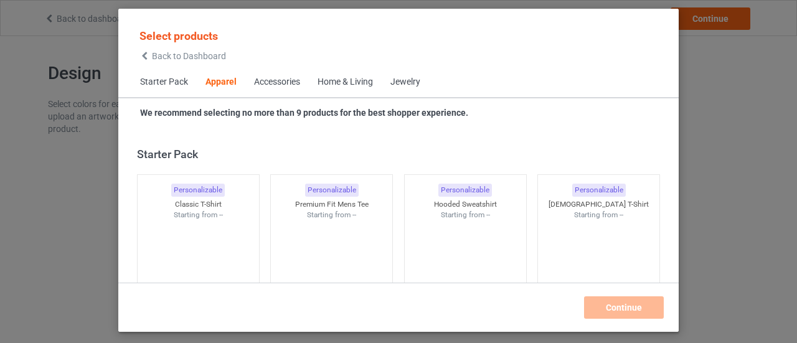
scroll to position [464, 0]
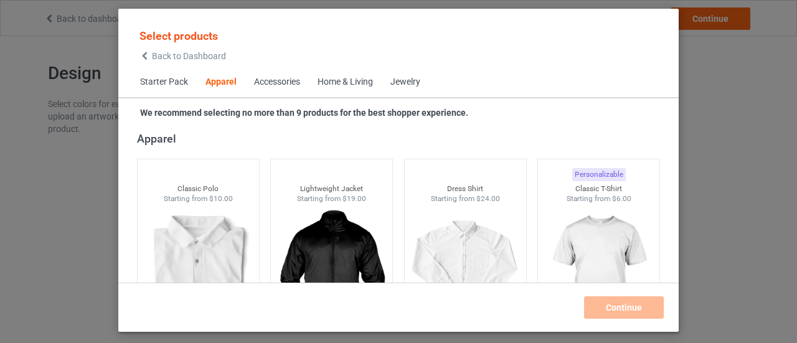
click at [346, 80] on div "Home & Living" at bounding box center [345, 82] width 55 height 12
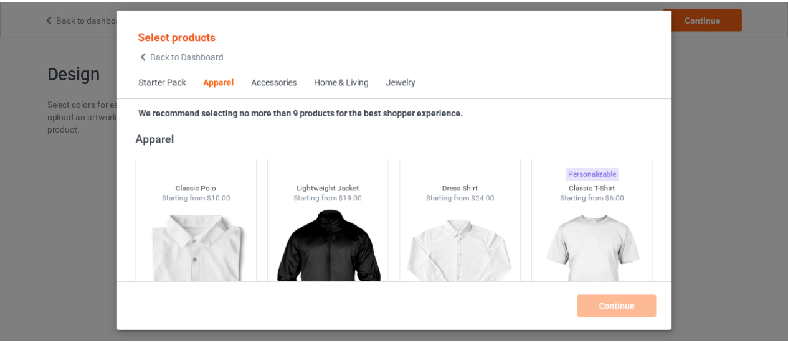
scroll to position [5615, 0]
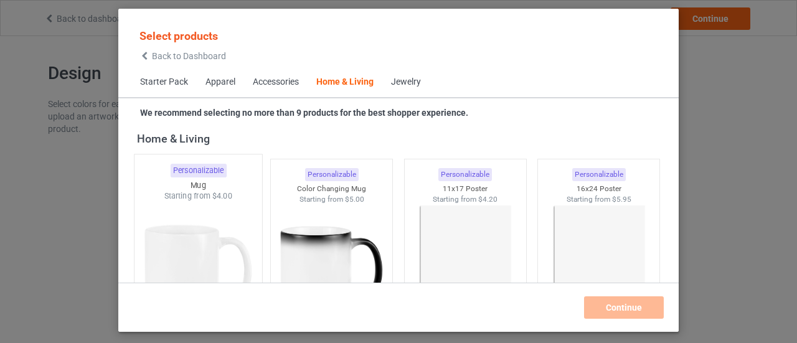
click at [192, 243] on img at bounding box center [197, 275] width 117 height 146
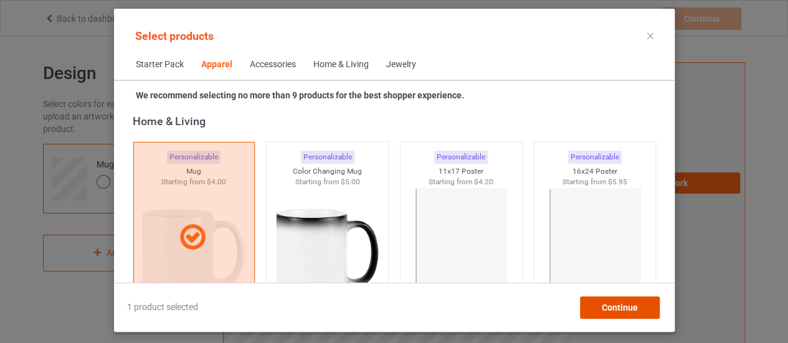
click at [626, 309] on span "Continue" at bounding box center [619, 308] width 36 height 10
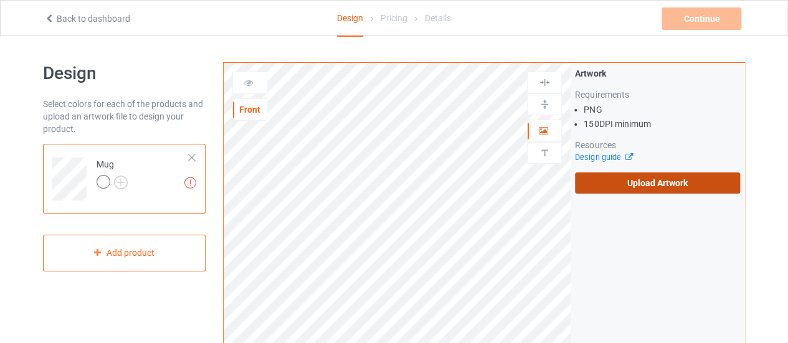
click at [651, 184] on label "Upload Artwork" at bounding box center [657, 182] width 165 height 21
click at [0, 0] on input "Upload Artwork" at bounding box center [0, 0] width 0 height 0
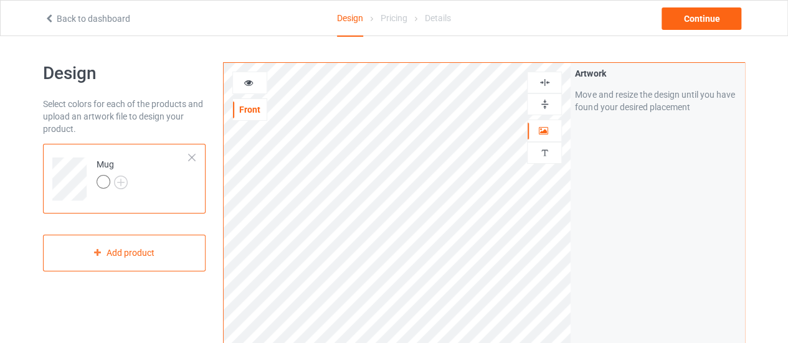
click at [550, 81] on div at bounding box center [544, 83] width 34 height 12
click at [549, 105] on img at bounding box center [545, 104] width 12 height 12
click at [544, 130] on icon at bounding box center [543, 129] width 11 height 9
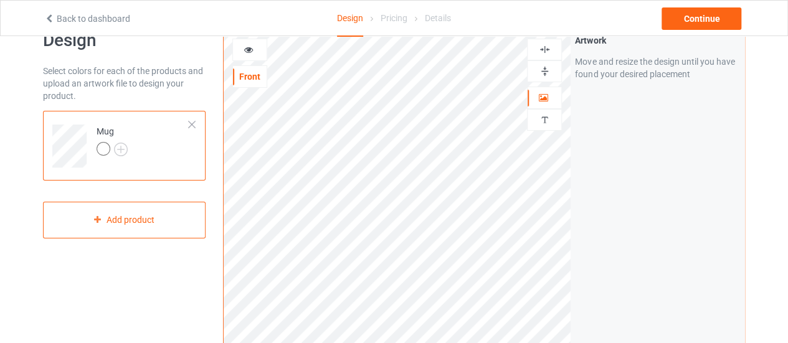
scroll to position [32, 0]
click at [545, 71] on img at bounding box center [545, 72] width 12 height 12
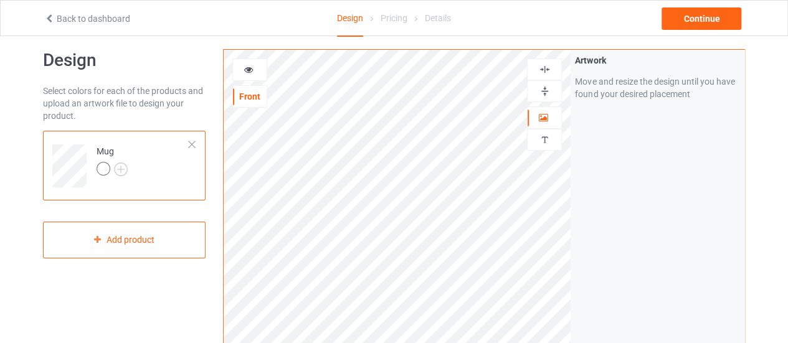
scroll to position [14, 0]
click at [547, 140] on img at bounding box center [545, 139] width 12 height 12
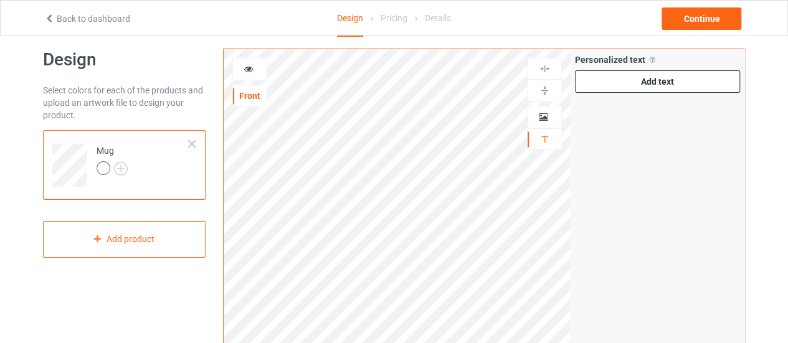
click at [656, 80] on div "Add text" at bounding box center [657, 81] width 165 height 22
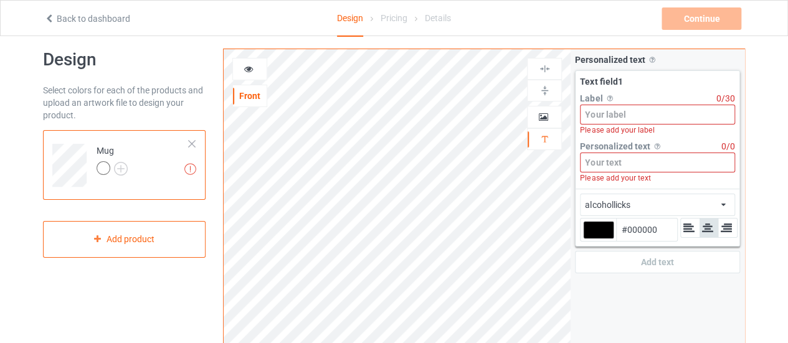
click at [618, 116] on input at bounding box center [657, 115] width 155 height 20
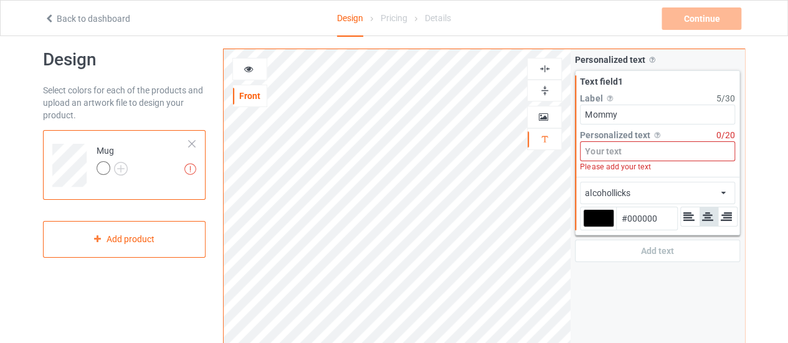
type input "Mommy"
click at [600, 150] on input at bounding box center [657, 151] width 155 height 20
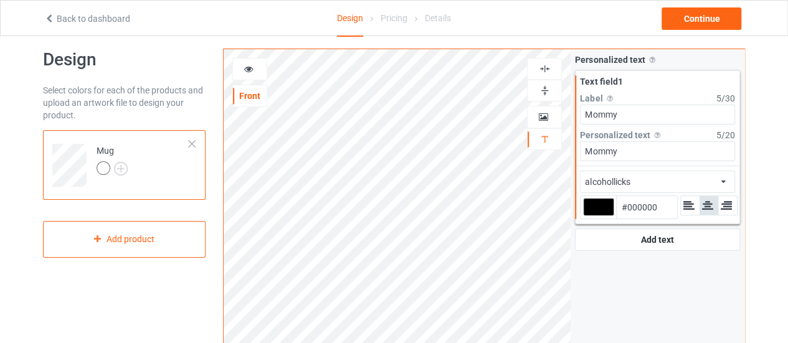
click at [619, 177] on div "alcohollicks" at bounding box center [607, 182] width 45 height 12
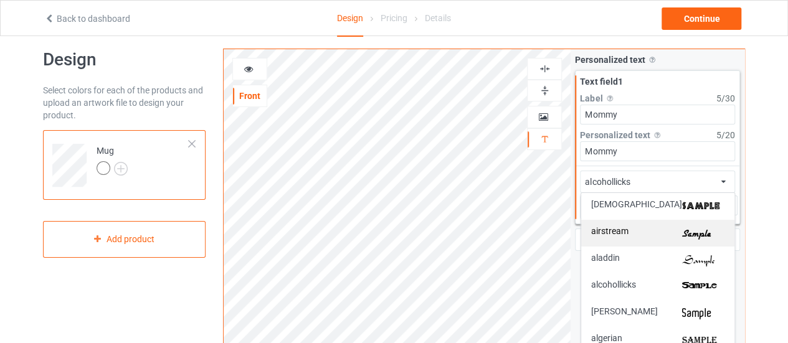
click at [689, 232] on img at bounding box center [703, 233] width 42 height 13
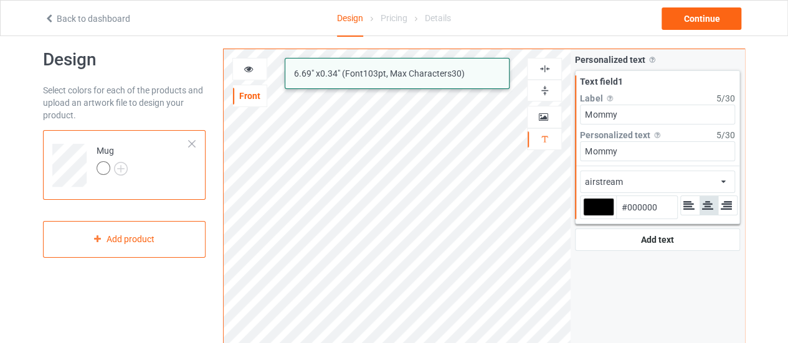
click at [667, 180] on div "airstream african airstream aladdin alcohollicks [PERSON_NAME] almontesnow angl…" at bounding box center [657, 182] width 155 height 22
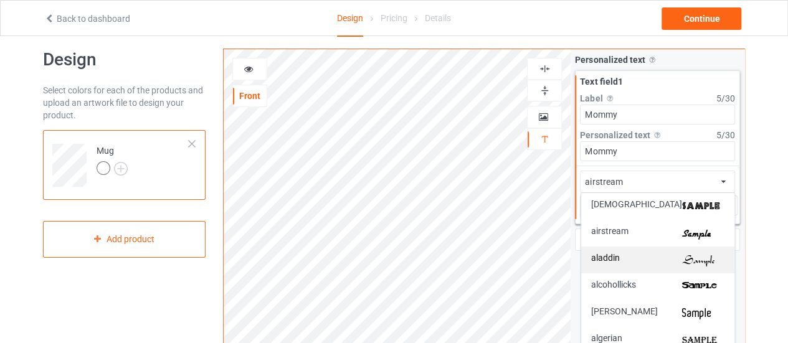
click at [687, 259] on img at bounding box center [703, 259] width 42 height 13
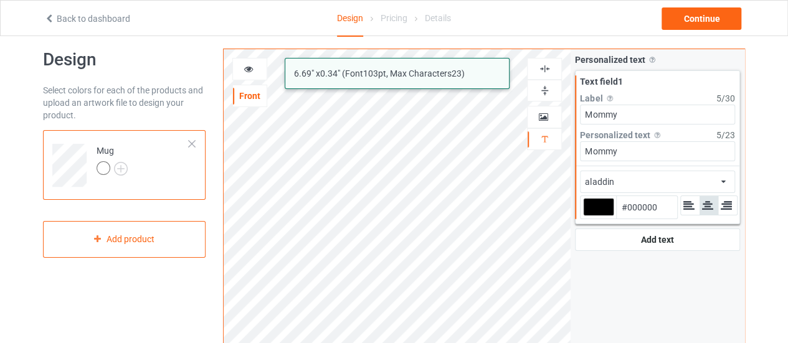
click at [670, 180] on div "aladdin african airstream aladdin alcohollicks [PERSON_NAME] almontesnow anglic…" at bounding box center [657, 182] width 155 height 22
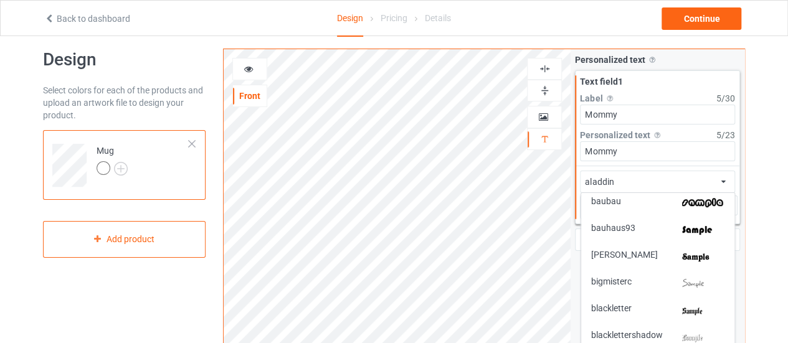
scroll to position [353, 0]
click at [682, 255] on img at bounding box center [703, 254] width 42 height 13
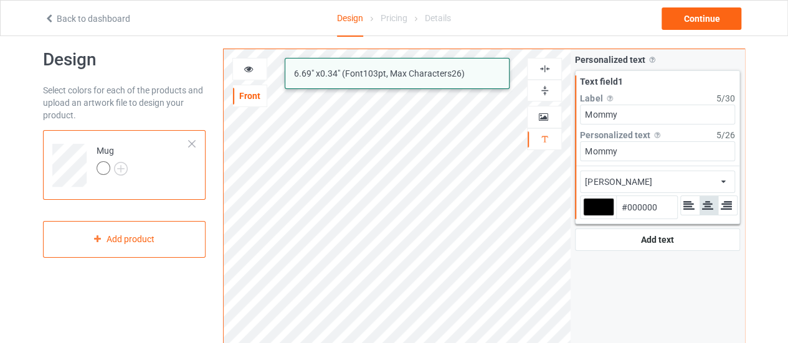
click at [666, 181] on div "[PERSON_NAME] african airstream aladdin alcohollicks [PERSON_NAME] almontesnow …" at bounding box center [657, 182] width 155 height 22
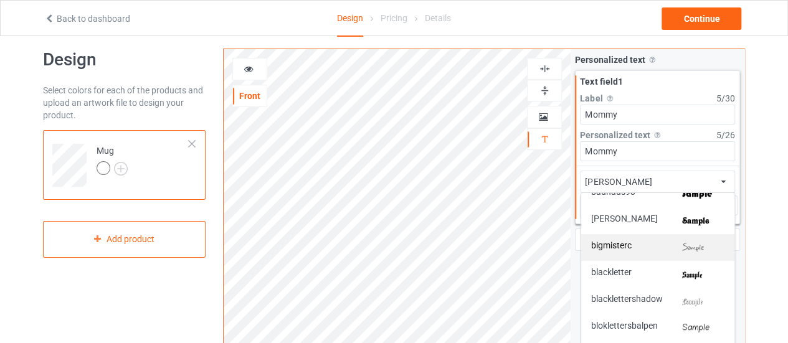
scroll to position [388, 0]
click at [689, 243] on img at bounding box center [703, 246] width 42 height 13
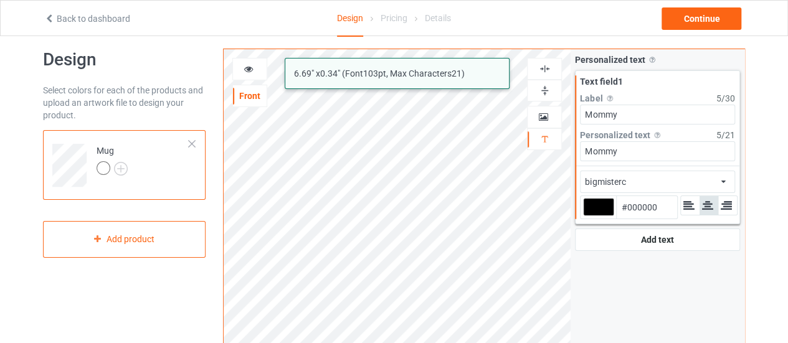
click at [670, 180] on div "bigmisterc african airstream aladdin alcohollicks [PERSON_NAME] almontesnow ang…" at bounding box center [657, 182] width 155 height 22
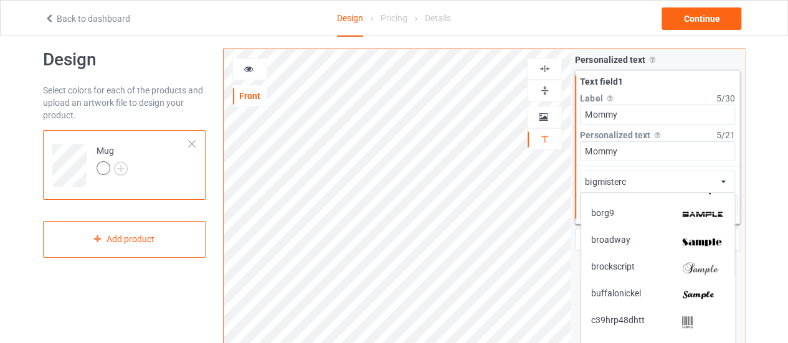
scroll to position [563, 0]
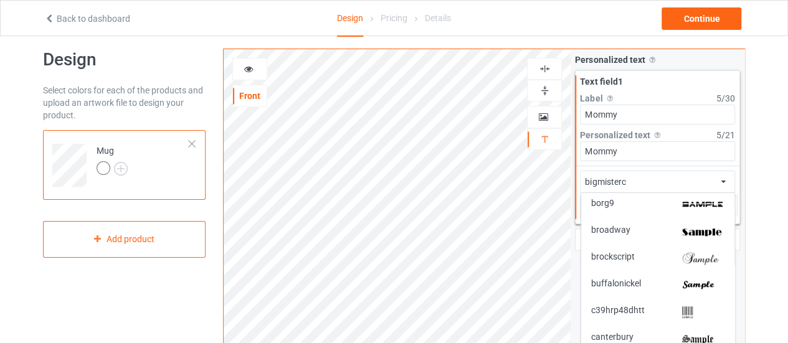
click at [680, 276] on div "buffalonickel" at bounding box center [657, 285] width 153 height 27
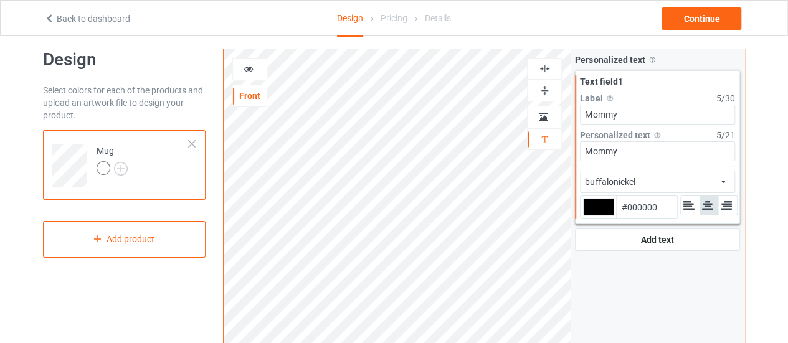
click at [661, 176] on div "buffalonickel african airstream aladdin alcohollicks [PERSON_NAME] almontesnow …" at bounding box center [657, 182] width 155 height 22
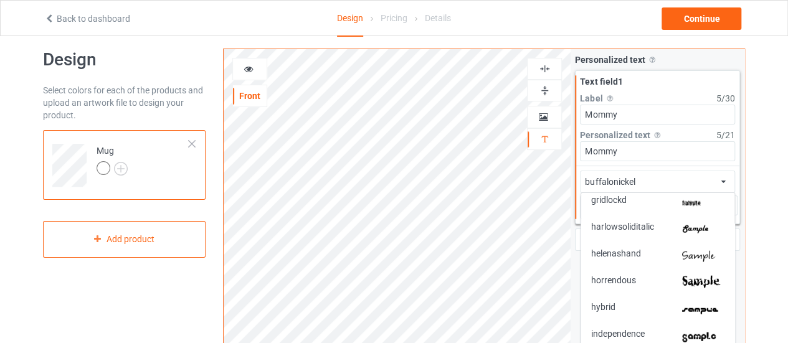
scroll to position [1560, 0]
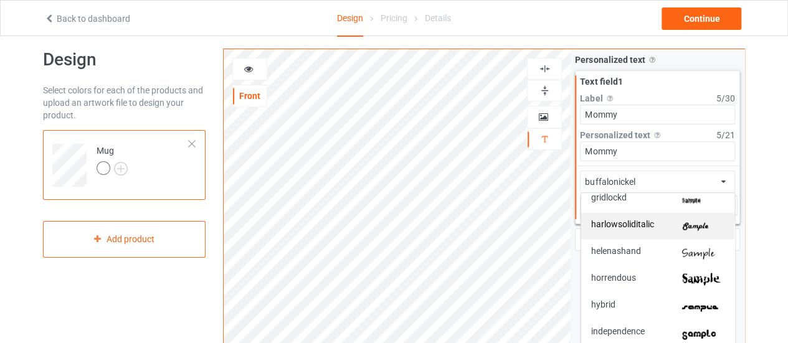
click at [691, 224] on img at bounding box center [703, 226] width 42 height 13
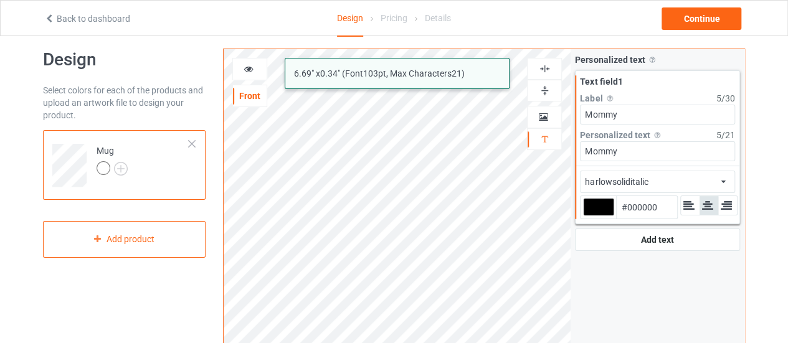
click at [619, 153] on input "Mommy" at bounding box center [657, 151] width 155 height 20
click at [619, 153] on input "[PERSON_NAME]" at bounding box center [657, 151] width 155 height 20
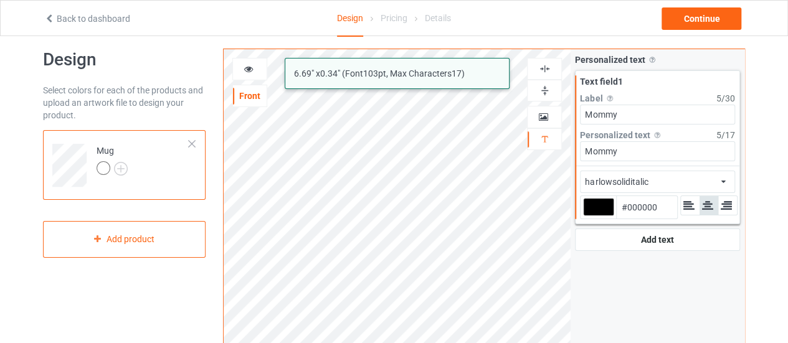
click at [619, 153] on input "Mommy" at bounding box center [657, 151] width 155 height 20
click at [619, 153] on input "Grandma" at bounding box center [657, 151] width 155 height 20
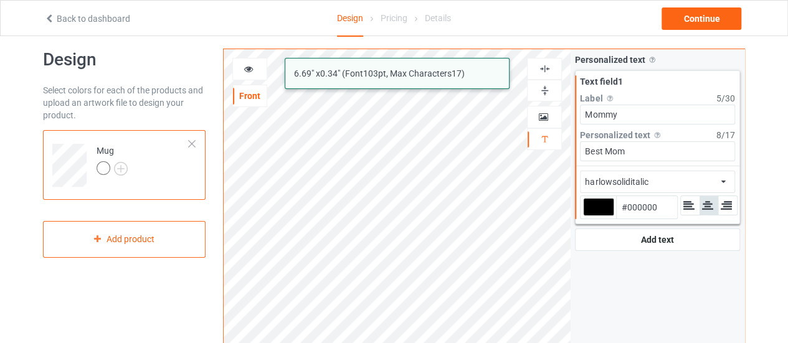
click at [616, 150] on input "Best Mom" at bounding box center [657, 151] width 155 height 20
click at [616, 150] on input "Nana" at bounding box center [657, 151] width 155 height 20
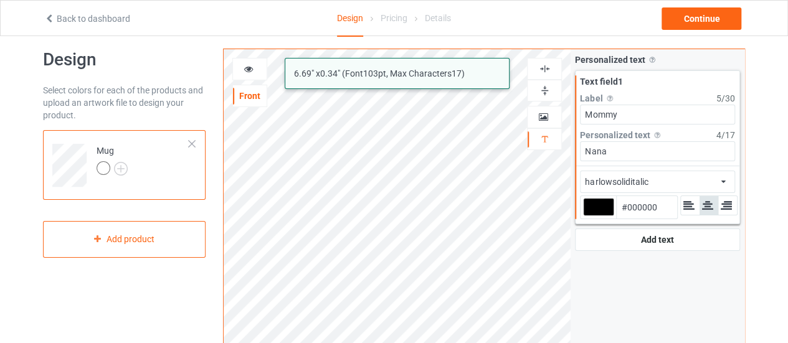
click at [616, 150] on input "Nana" at bounding box center [657, 151] width 155 height 20
type input "Mommy"
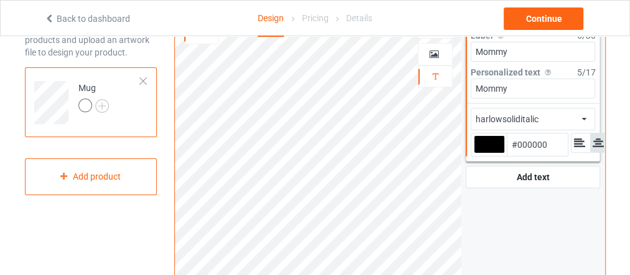
scroll to position [76, 0]
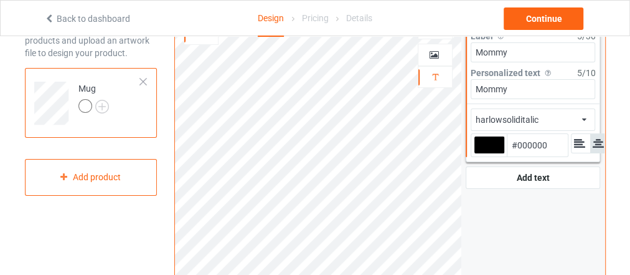
click at [514, 89] on input "Mommy" at bounding box center [533, 89] width 125 height 20
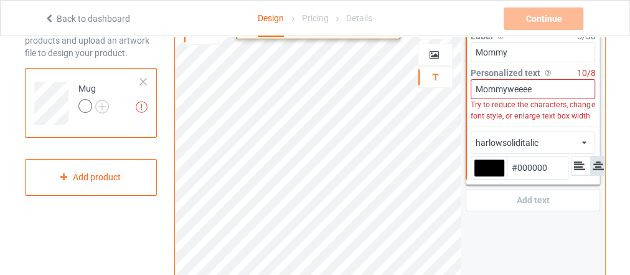
click at [539, 85] on input "Mommyweeee" at bounding box center [533, 89] width 125 height 20
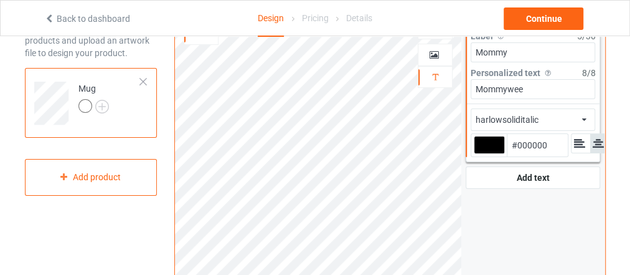
click at [502, 85] on input "Mommywee" at bounding box center [533, 89] width 125 height 20
drag, startPoint x: 517, startPoint y: 90, endPoint x: 530, endPoint y: 90, distance: 13.7
click at [530, 90] on input "step-mommy" at bounding box center [533, 89] width 125 height 20
type input "step-mom"
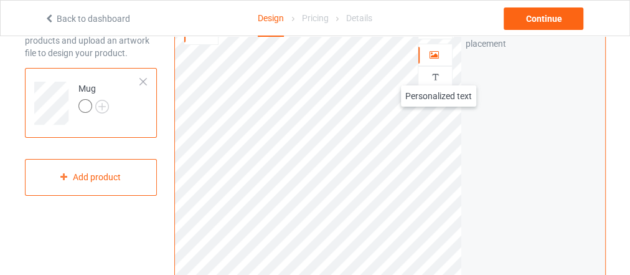
click at [439, 73] on img at bounding box center [436, 77] width 12 height 12
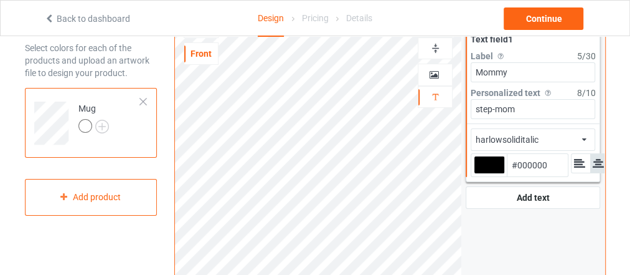
scroll to position [57, 0]
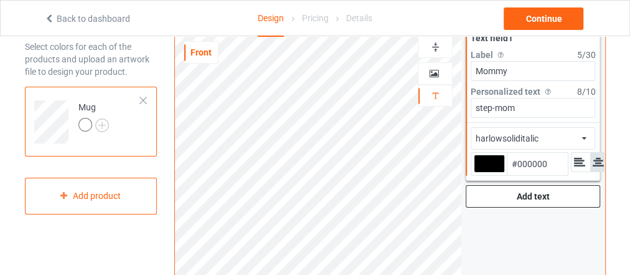
click at [525, 195] on div "Add text" at bounding box center [533, 196] width 134 height 22
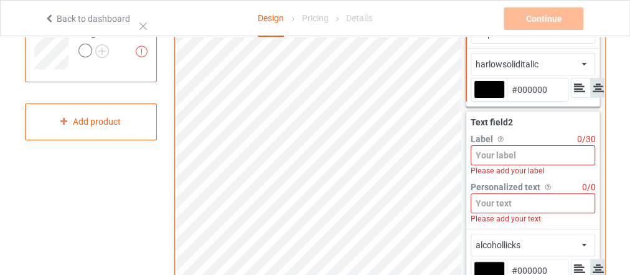
scroll to position [133, 0]
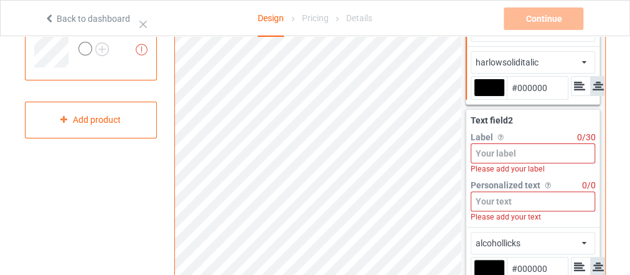
click at [509, 153] on input at bounding box center [533, 153] width 125 height 20
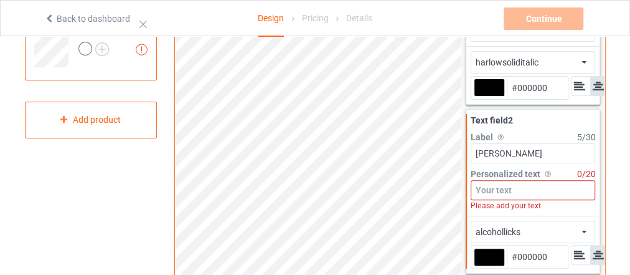
type input "[PERSON_NAME]"
click at [509, 186] on input at bounding box center [533, 190] width 125 height 20
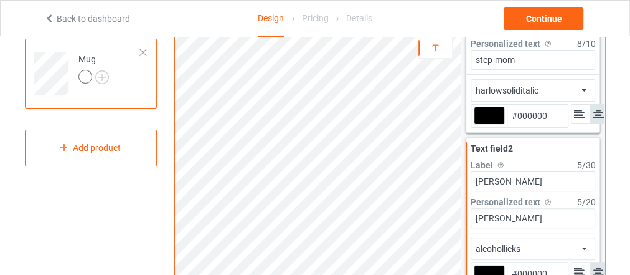
scroll to position [110, 0]
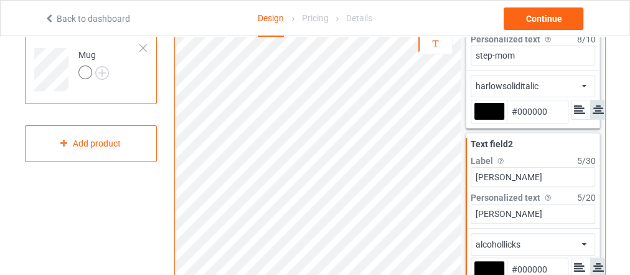
click at [510, 238] on div "alcohollicks" at bounding box center [498, 244] width 45 height 12
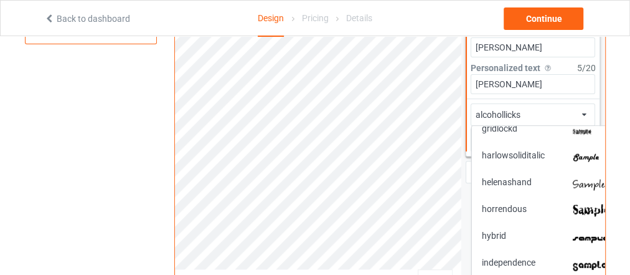
scroll to position [1561, 0]
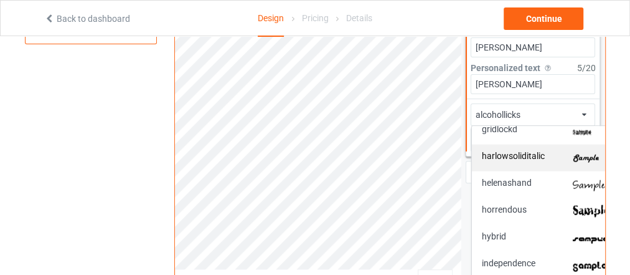
click at [549, 154] on div "harlowsoliditalic" at bounding box center [548, 157] width 133 height 13
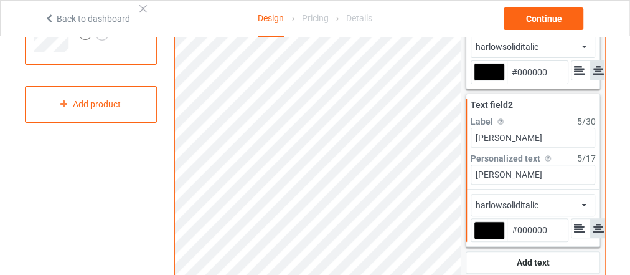
scroll to position [135, 0]
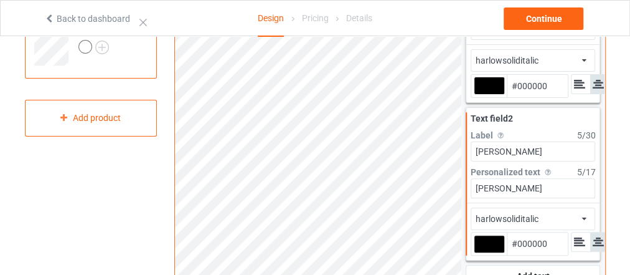
click at [500, 187] on input "[PERSON_NAME]" at bounding box center [533, 188] width 125 height 20
click at [529, 188] on input "Sarahasdgg" at bounding box center [533, 188] width 125 height 20
click at [511, 184] on input "Sarahah" at bounding box center [533, 188] width 125 height 20
type input "S"
click at [524, 186] on input "[DEMOGRAPHIC_DATA]" at bounding box center [533, 188] width 125 height 20
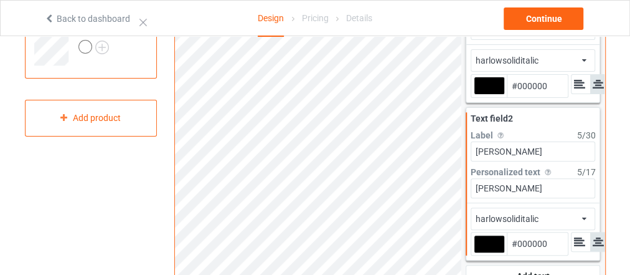
type input "[PERSON_NAME]"
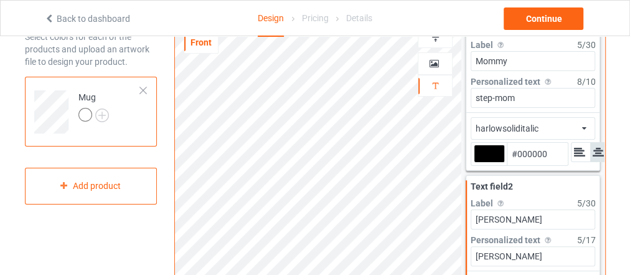
scroll to position [67, 0]
click at [478, 98] on input "step-mom" at bounding box center [533, 98] width 125 height 20
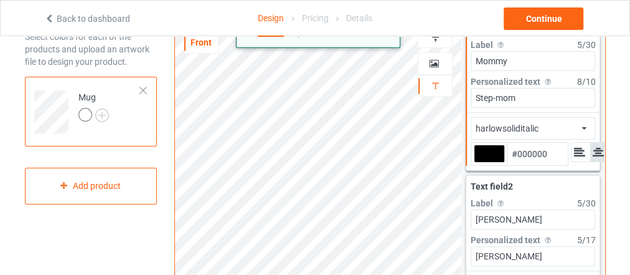
click at [492, 95] on input "Step-mom" at bounding box center [533, 98] width 125 height 20
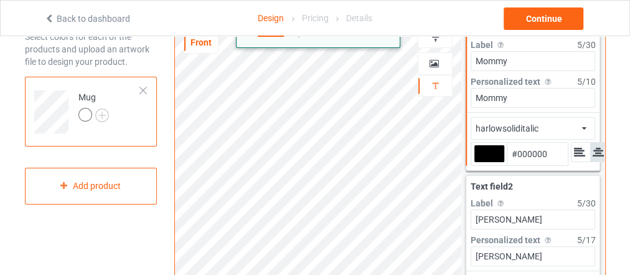
type input "Mommy"
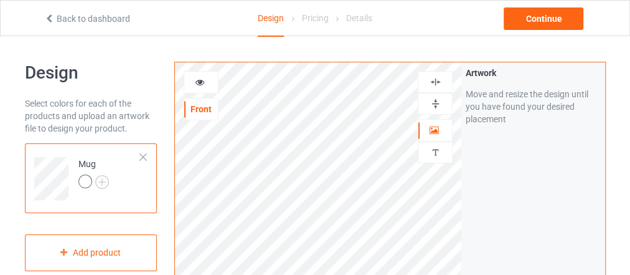
scroll to position [1, 0]
click at [435, 130] on icon at bounding box center [434, 127] width 11 height 9
click at [539, 19] on div "Continue" at bounding box center [544, 18] width 80 height 22
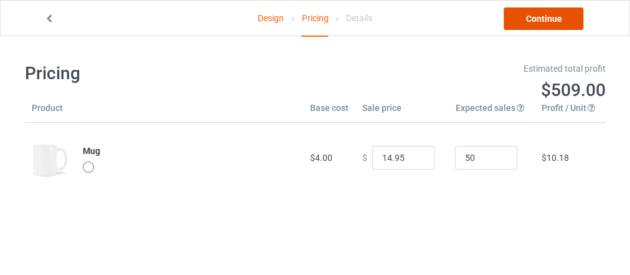
click at [539, 19] on link "Continue" at bounding box center [544, 18] width 80 height 22
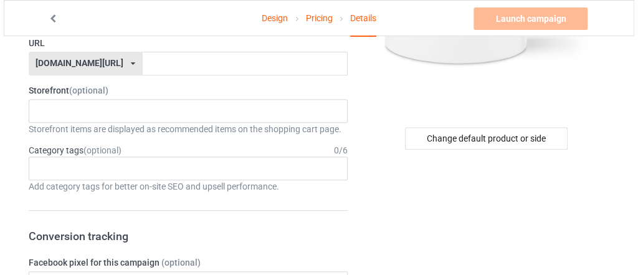
scroll to position [235, 0]
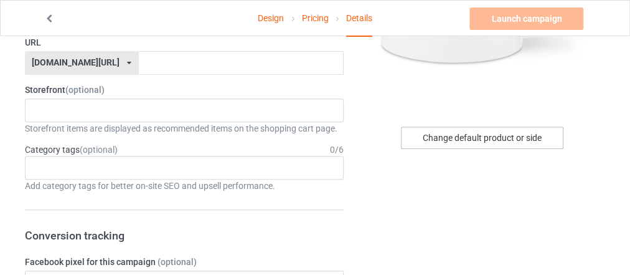
click at [498, 135] on div "Change default product or side" at bounding box center [482, 137] width 163 height 22
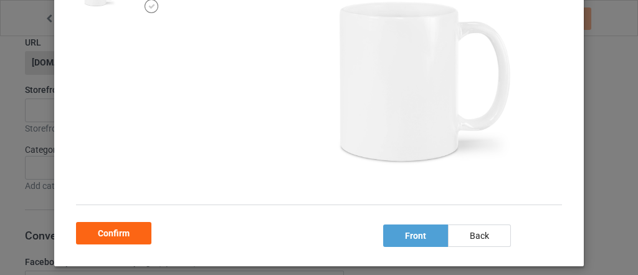
scroll to position [225, 0]
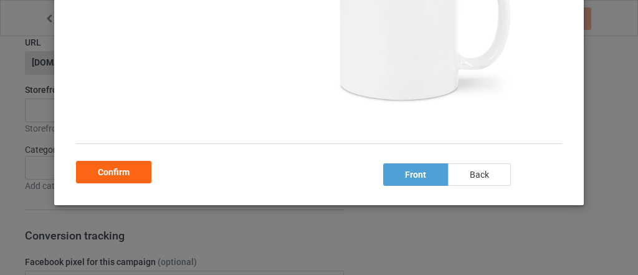
click at [479, 172] on div "back" at bounding box center [479, 174] width 63 height 22
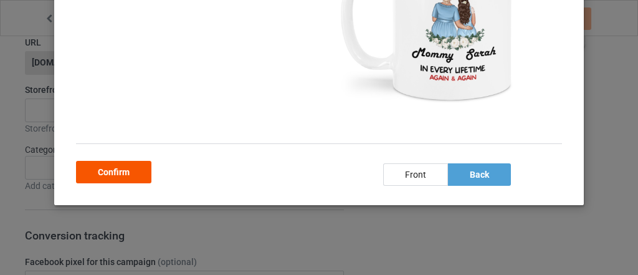
click at [121, 170] on div "Confirm" at bounding box center [113, 172] width 75 height 22
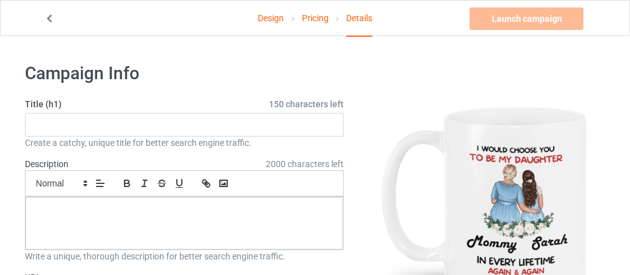
click at [276, 18] on link "Design" at bounding box center [271, 18] width 26 height 35
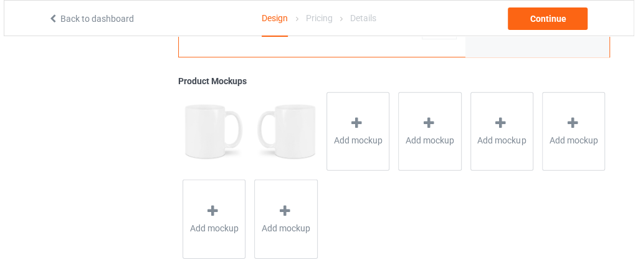
scroll to position [479, 0]
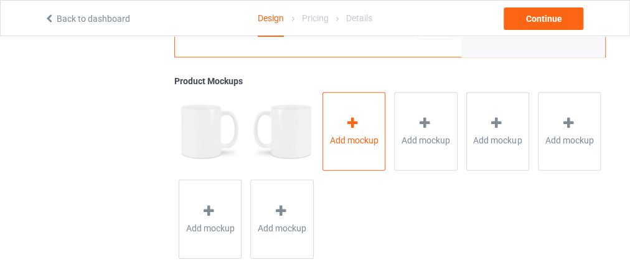
click at [351, 128] on icon at bounding box center [353, 122] width 16 height 13
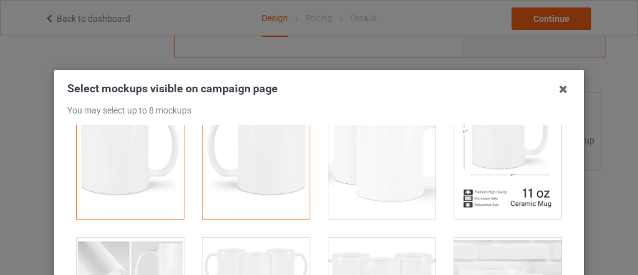
scroll to position [0, 0]
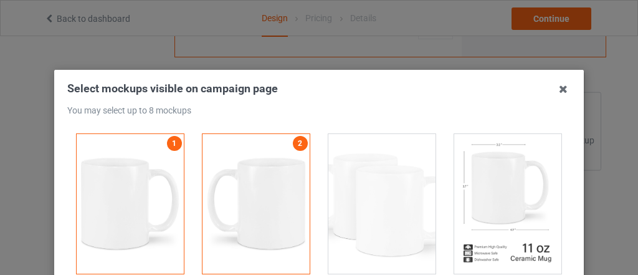
click at [489, 184] on div at bounding box center [507, 203] width 107 height 139
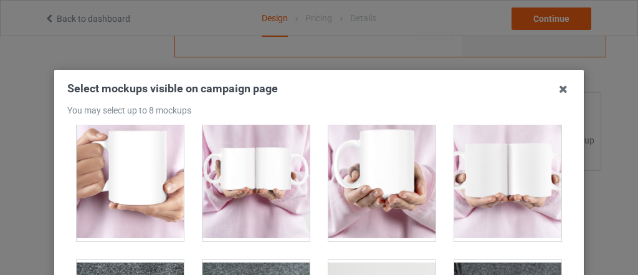
scroll to position [1298, 0]
click at [134, 189] on div at bounding box center [130, 170] width 107 height 139
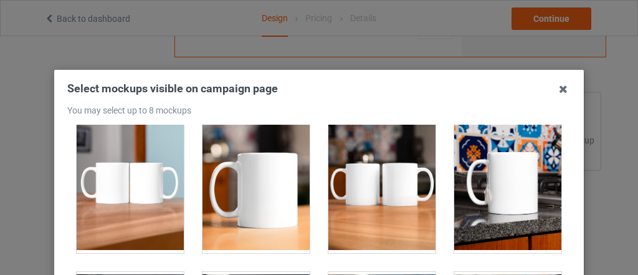
scroll to position [2077, 0]
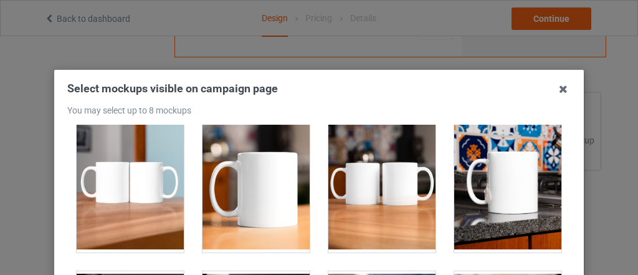
click at [486, 180] on div at bounding box center [507, 182] width 107 height 139
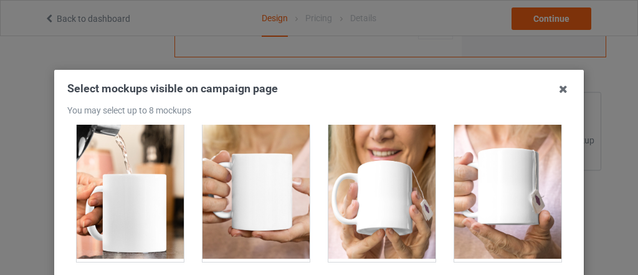
scroll to position [2707, 0]
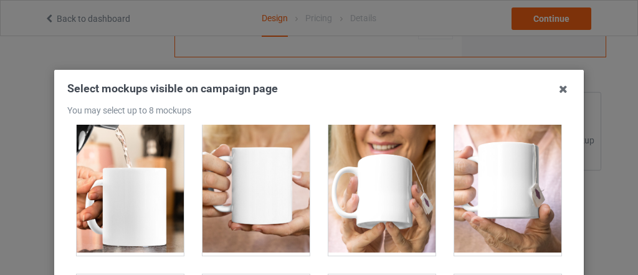
click at [379, 169] on div at bounding box center [381, 185] width 107 height 139
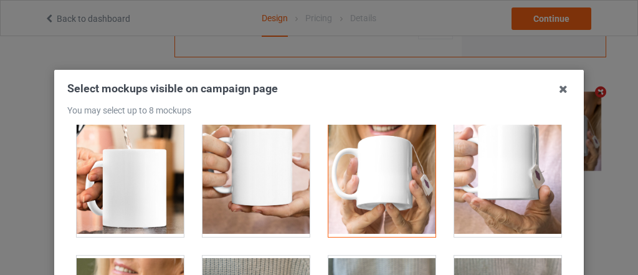
scroll to position [2720, 0]
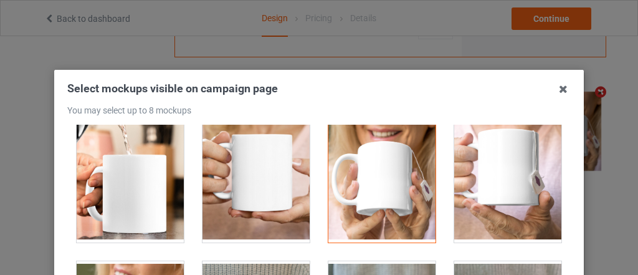
click at [379, 169] on div at bounding box center [381, 172] width 107 height 139
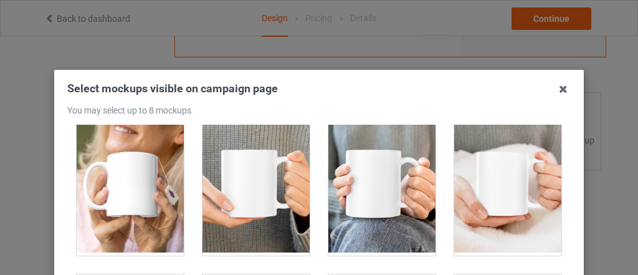
click at [116, 183] on div at bounding box center [130, 185] width 107 height 139
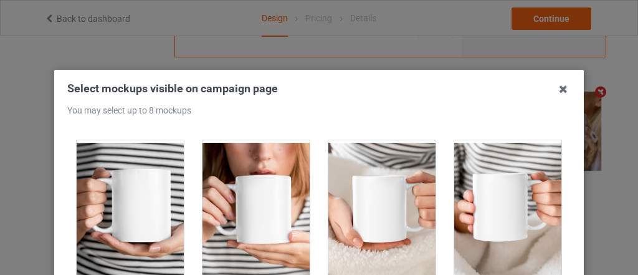
scroll to position [3790, 0]
click at [126, 183] on div at bounding box center [130, 208] width 107 height 139
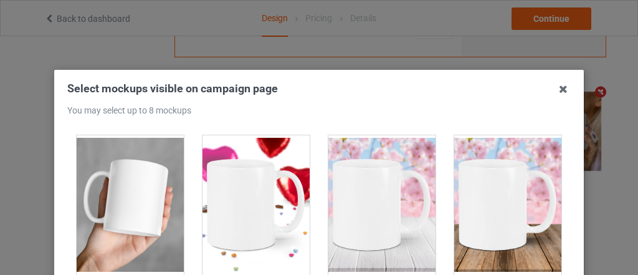
scroll to position [3953, 0]
click at [126, 183] on div at bounding box center [130, 203] width 107 height 139
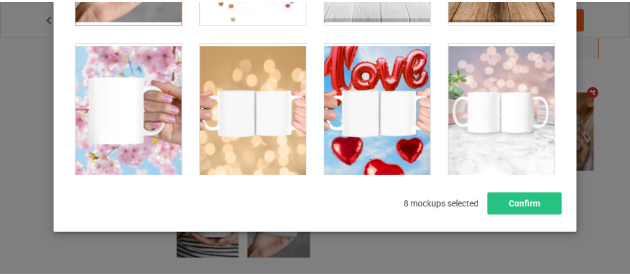
scroll to position [169, 0]
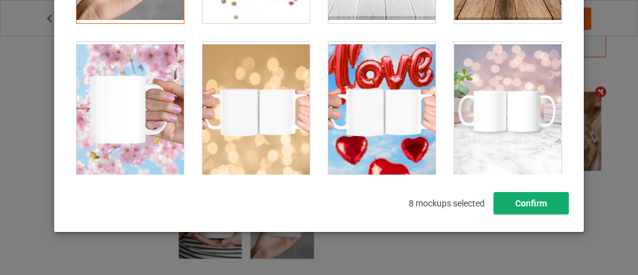
click at [530, 202] on button "Confirm" at bounding box center [530, 203] width 75 height 22
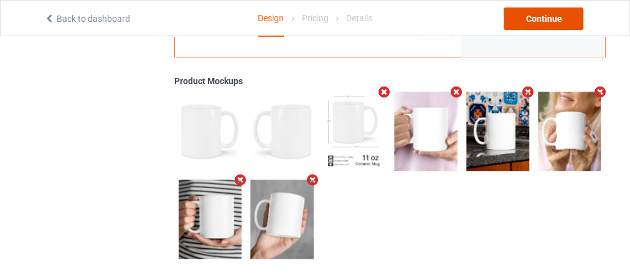
click at [552, 18] on div "Continue" at bounding box center [544, 18] width 80 height 22
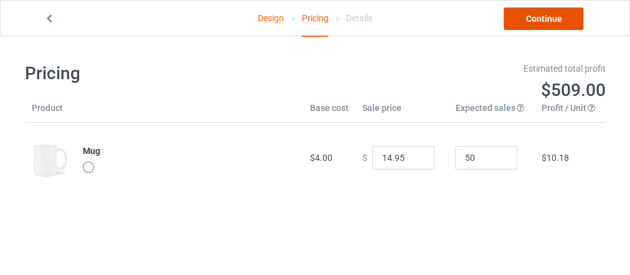
click at [544, 19] on link "Continue" at bounding box center [544, 18] width 80 height 22
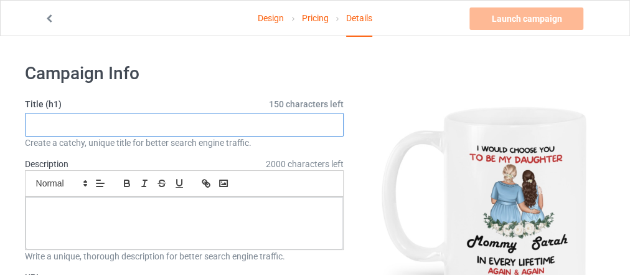
click at [217, 121] on input "text" at bounding box center [184, 125] width 319 height 24
paste input "Always Choose You - Personalized Custom Coffee Mug"
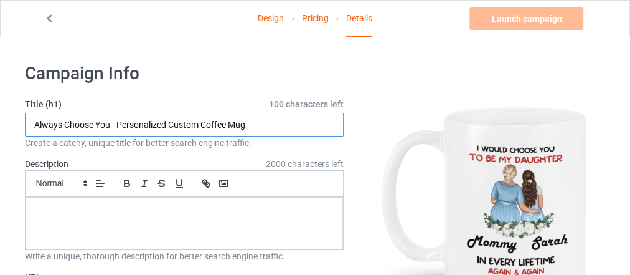
type input "Always Choose You - Personalized Custom Coffee Mug"
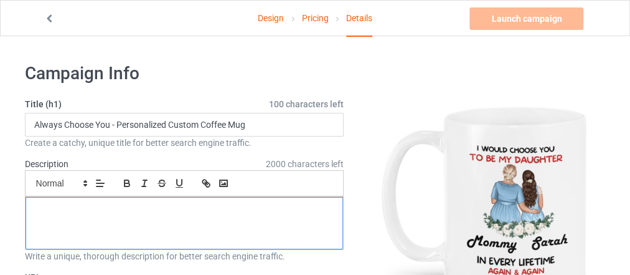
click at [186, 207] on p at bounding box center [184, 211] width 298 height 12
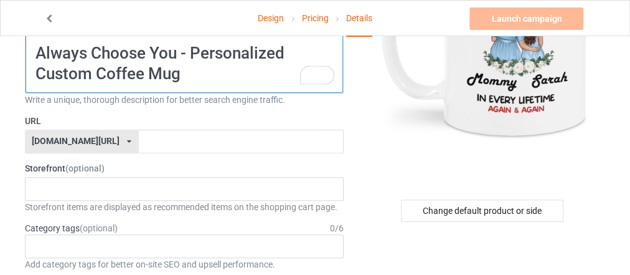
scroll to position [162, 0]
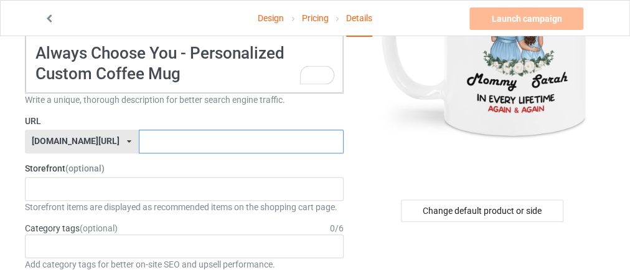
click at [191, 137] on input "text" at bounding box center [241, 142] width 205 height 24
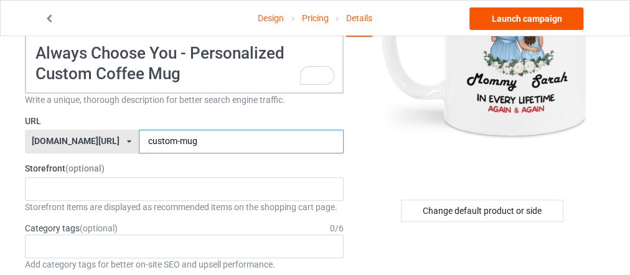
type input "custom-mug"
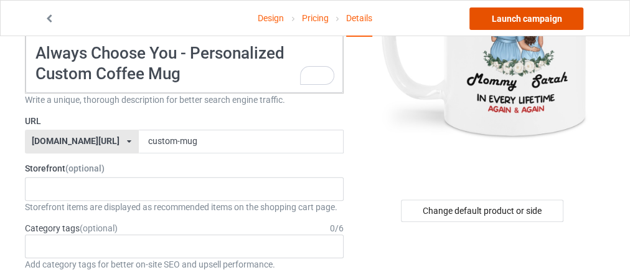
click at [532, 14] on link "Launch campaign" at bounding box center [526, 18] width 114 height 22
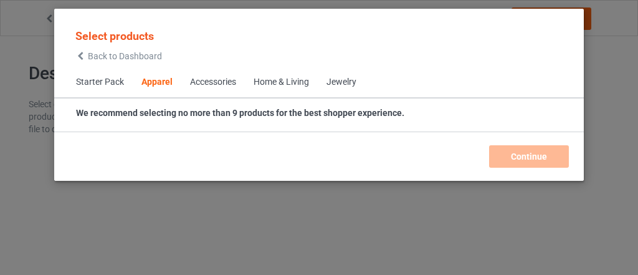
scroll to position [464, 0]
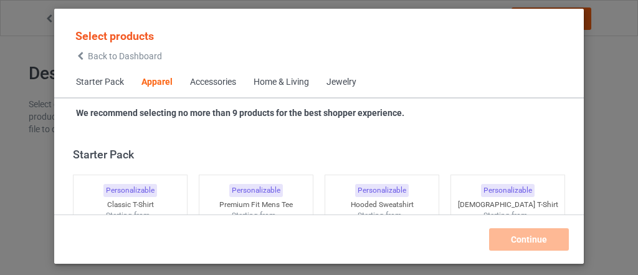
scroll to position [464, 0]
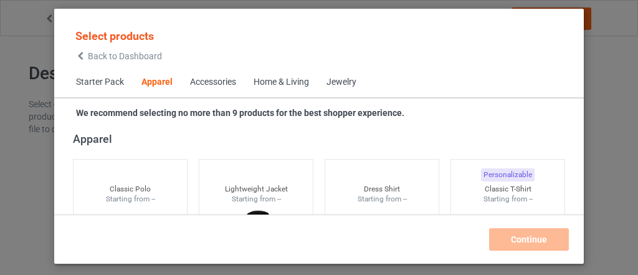
click at [113, 55] on span "Back to Dashboard" at bounding box center [125, 56] width 74 height 10
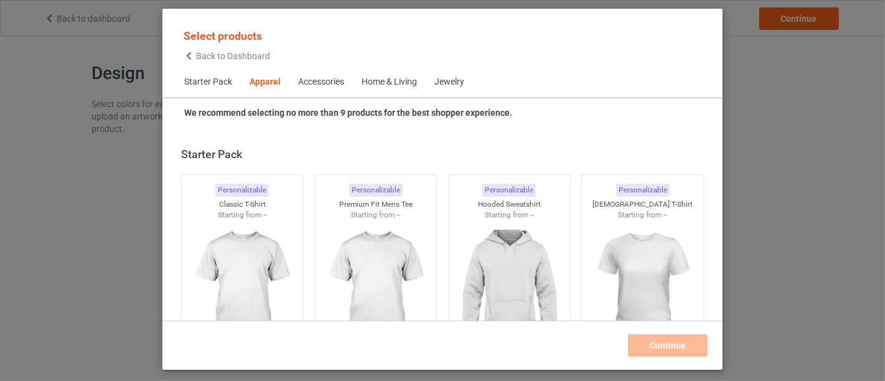
scroll to position [464, 0]
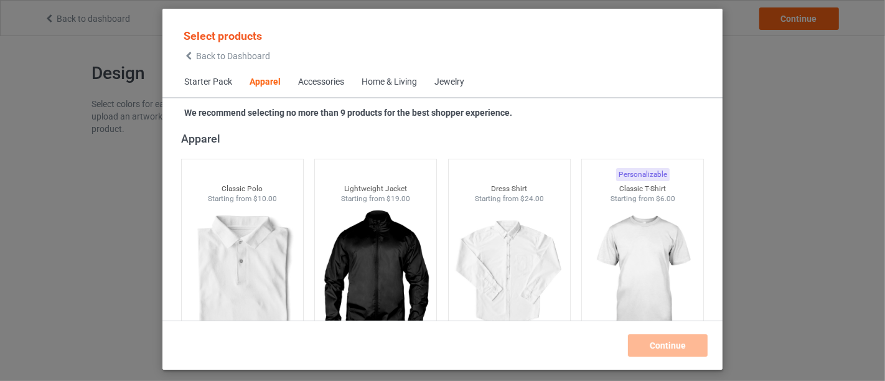
click at [387, 82] on div "Home & Living" at bounding box center [389, 82] width 55 height 12
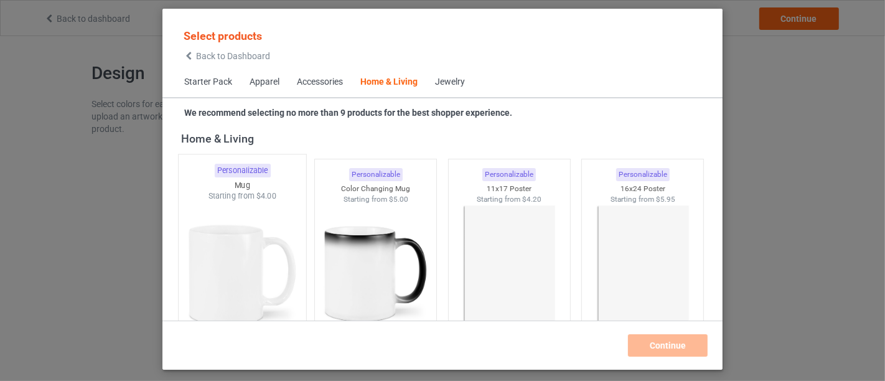
click at [242, 248] on img at bounding box center [242, 275] width 117 height 146
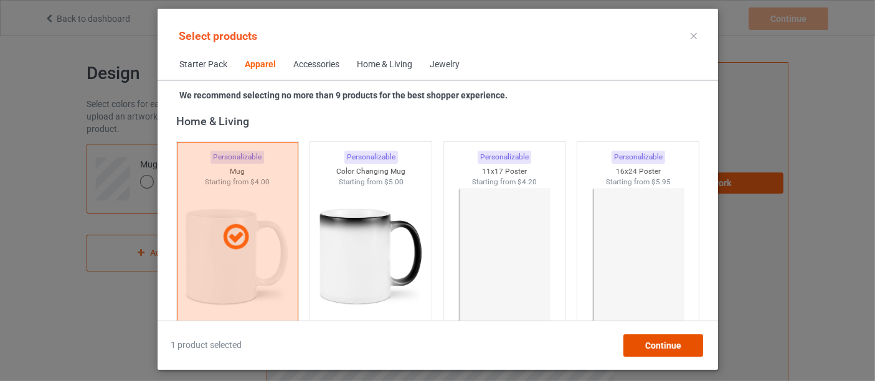
click at [676, 349] on span "Continue" at bounding box center [662, 346] width 36 height 10
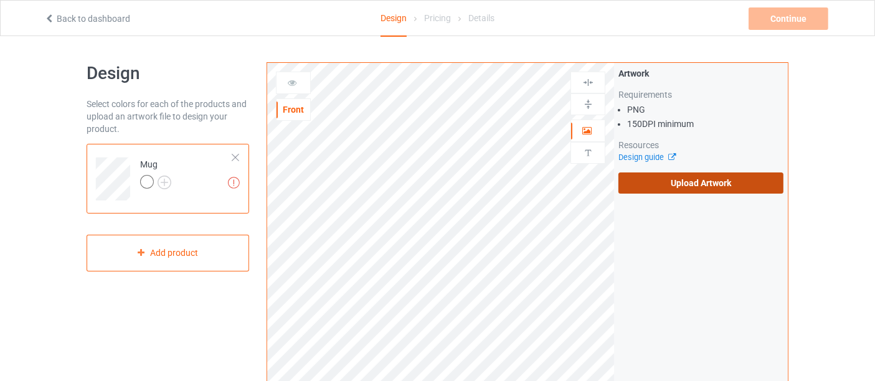
click at [700, 182] on label "Upload Artwork" at bounding box center [700, 182] width 165 height 21
click at [0, 0] on input "Upload Artwork" at bounding box center [0, 0] width 0 height 0
